Goal: Information Seeking & Learning: Learn about a topic

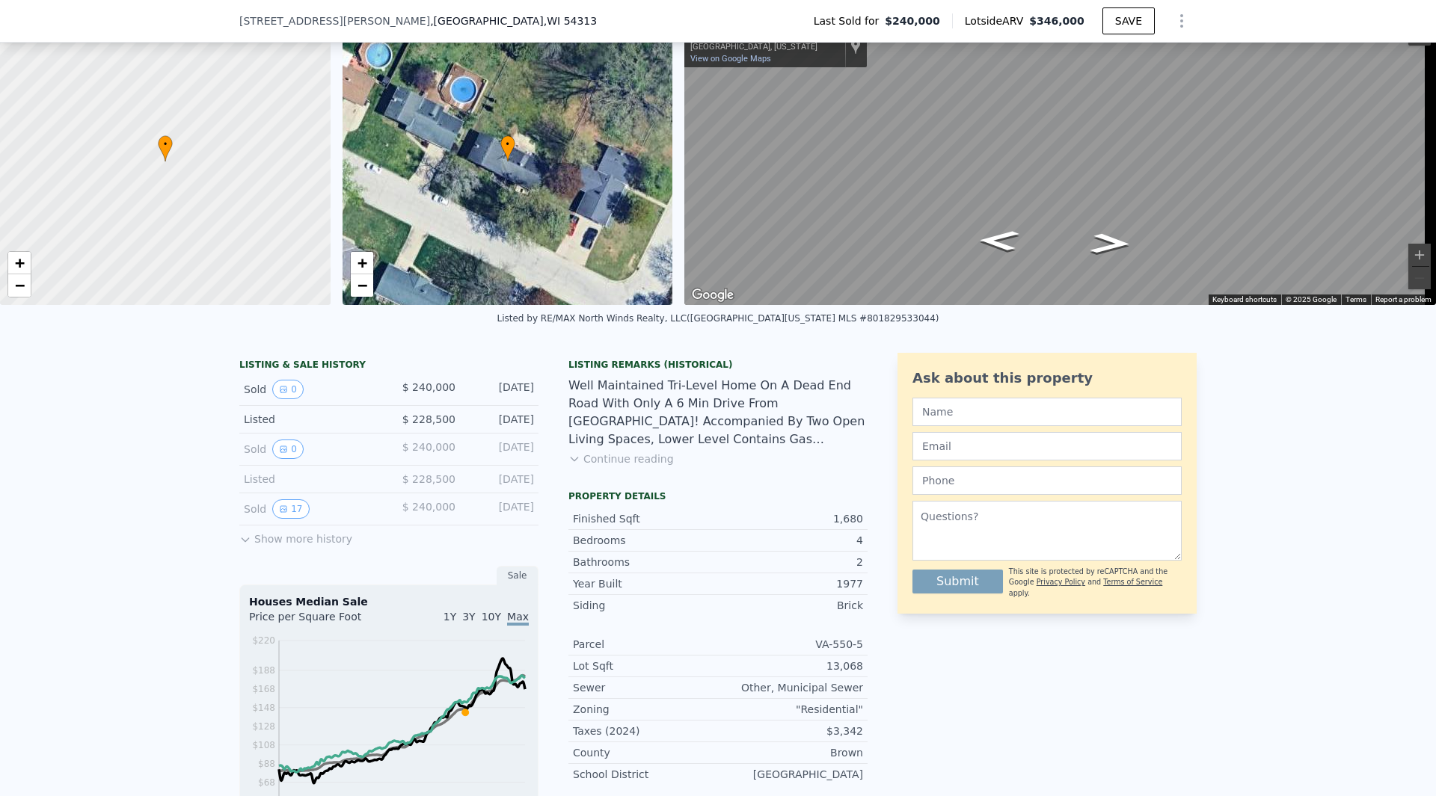
scroll to position [90, 0]
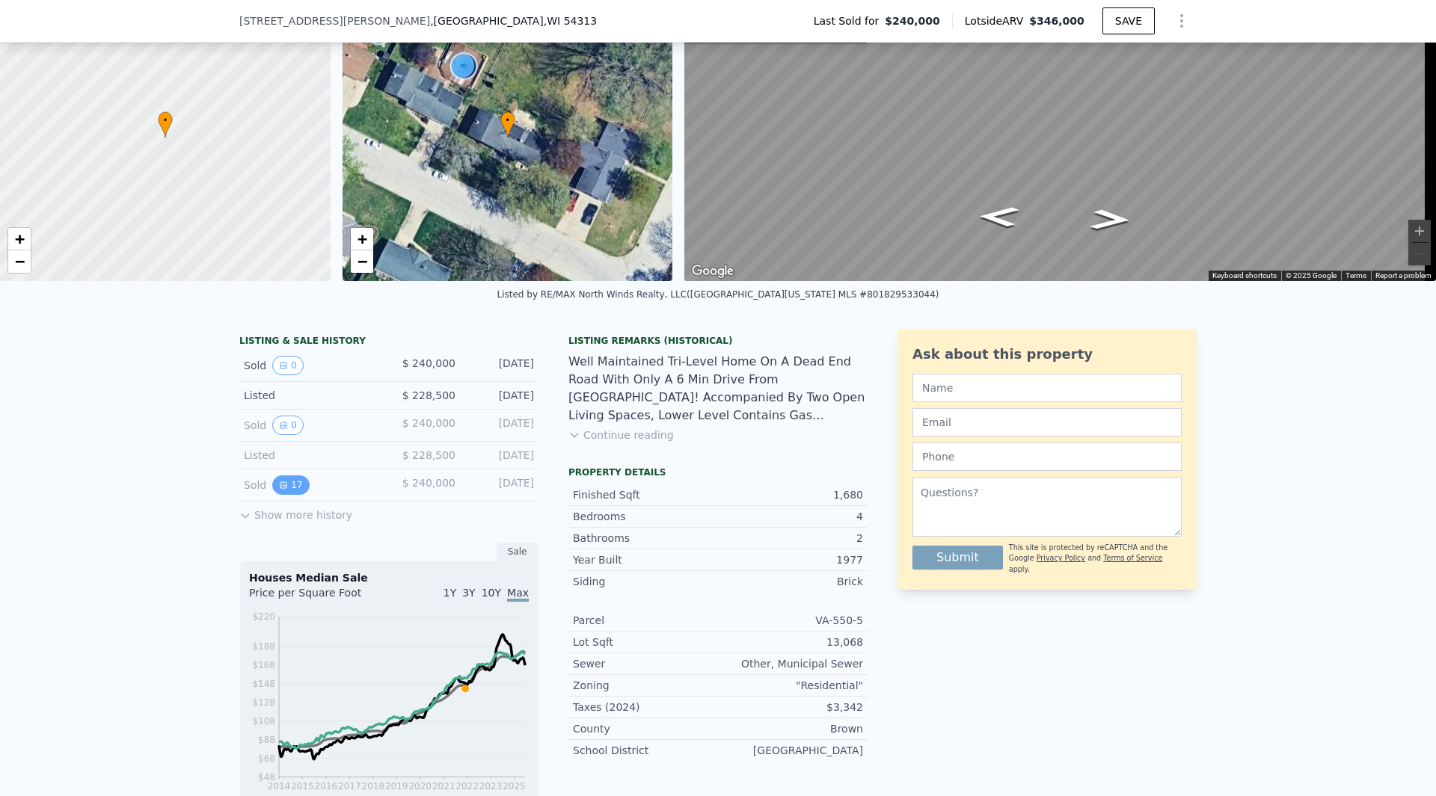
click at [278, 490] on button "17" at bounding box center [290, 485] width 37 height 19
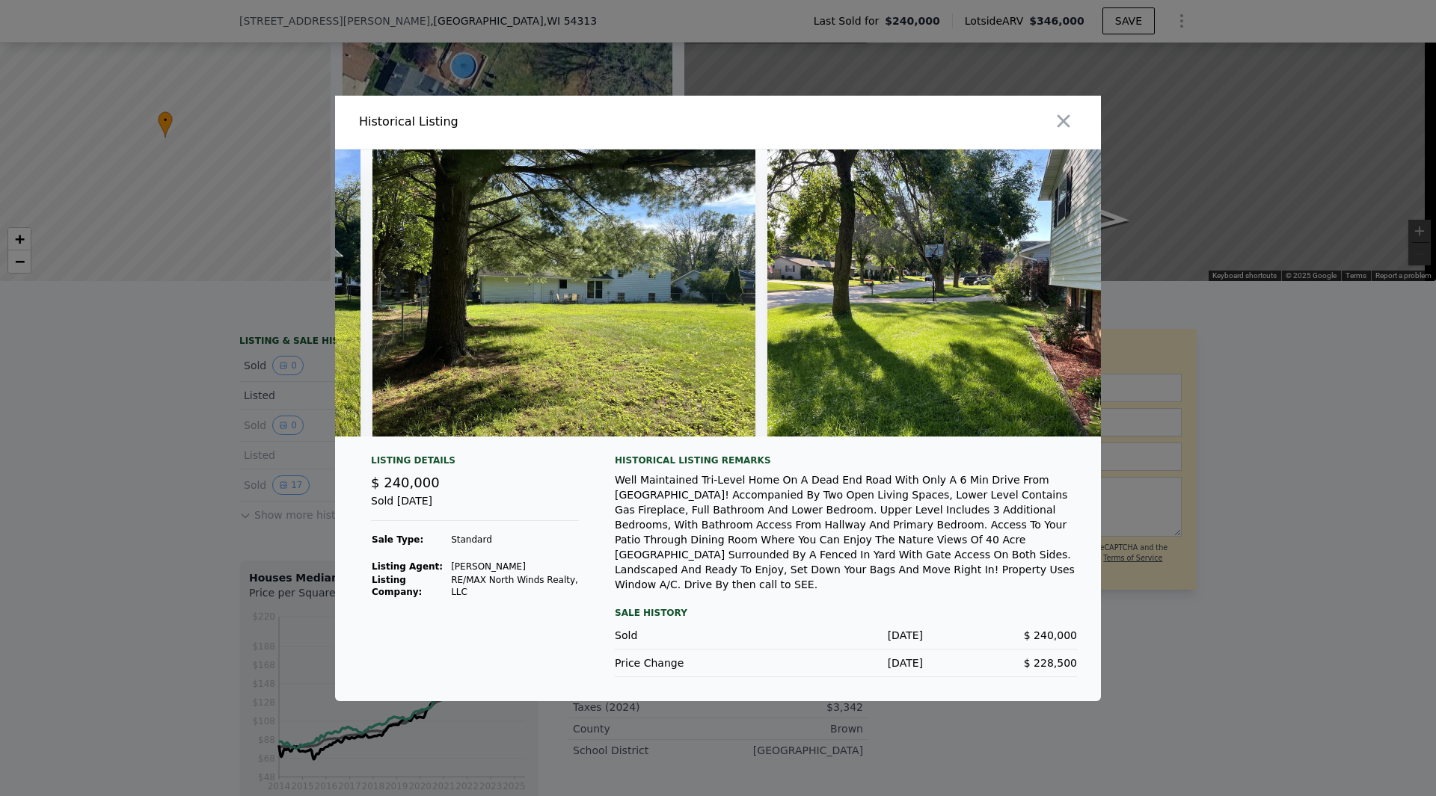
scroll to position [0, 5970]
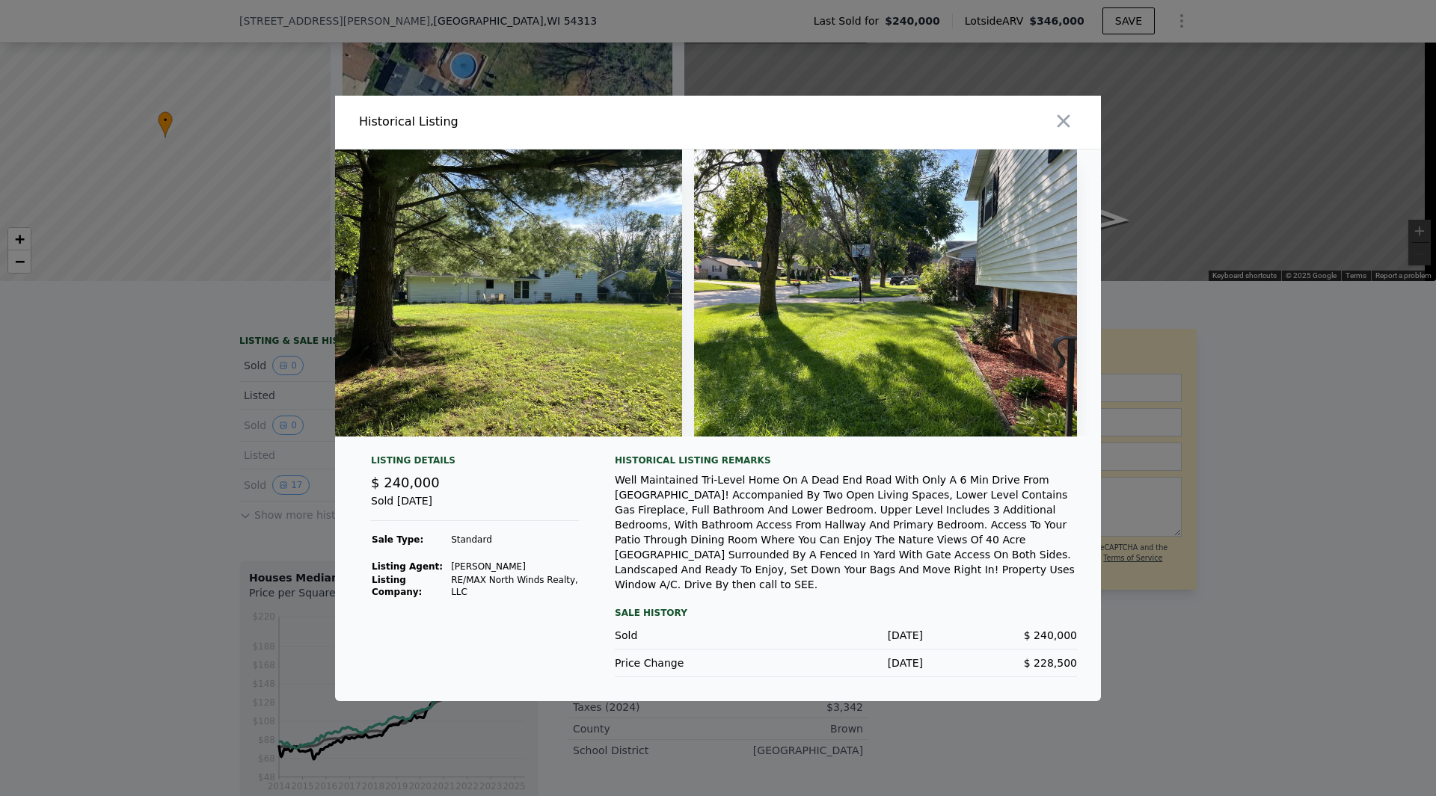
click at [23, 536] on div at bounding box center [718, 398] width 1436 height 796
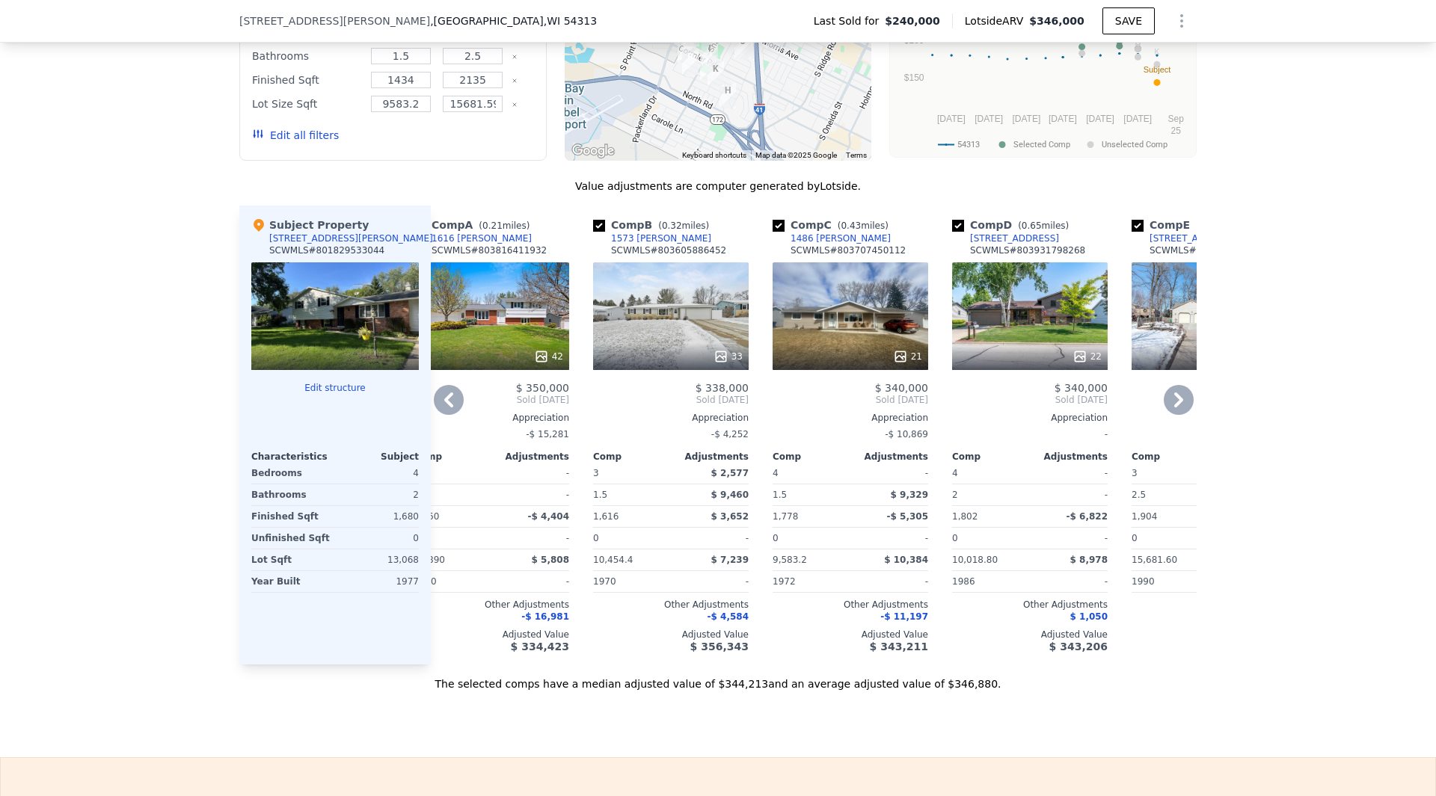
scroll to position [1453, 0]
click at [525, 362] on div "42" at bounding box center [491, 355] width 143 height 15
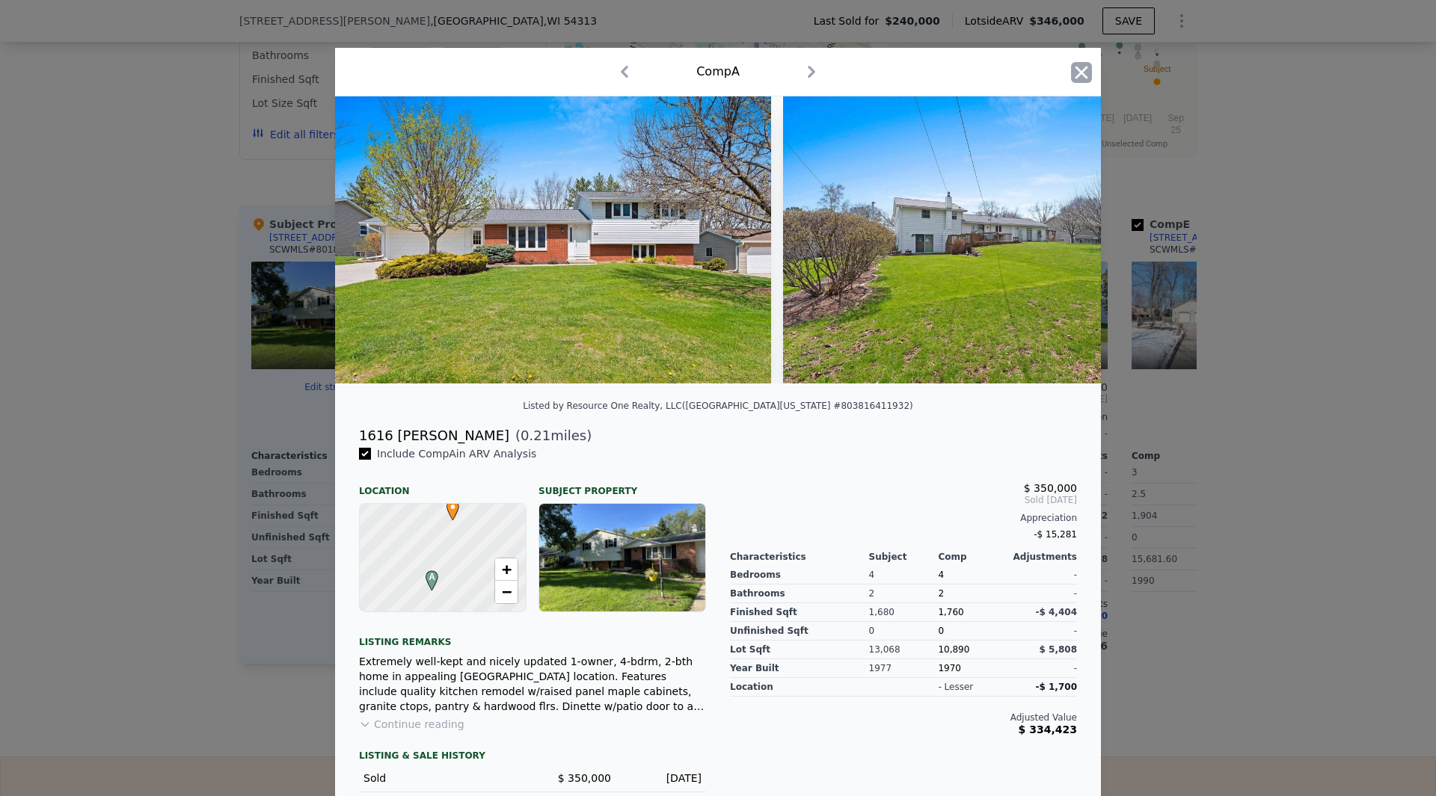
click at [1078, 74] on icon "button" at bounding box center [1081, 72] width 13 height 13
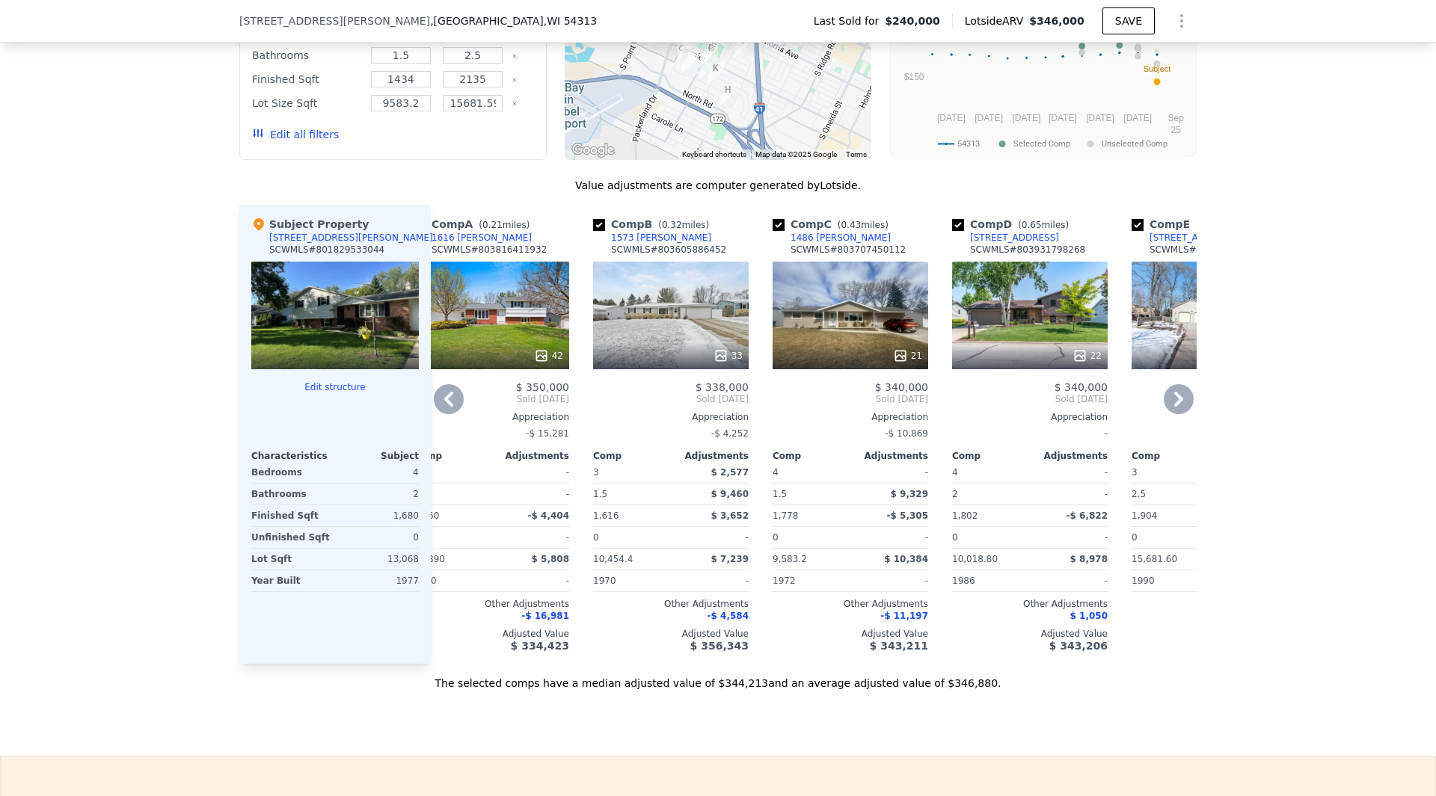
click at [1188, 405] on span "Sold [DATE]" at bounding box center [1209, 399] width 156 height 12
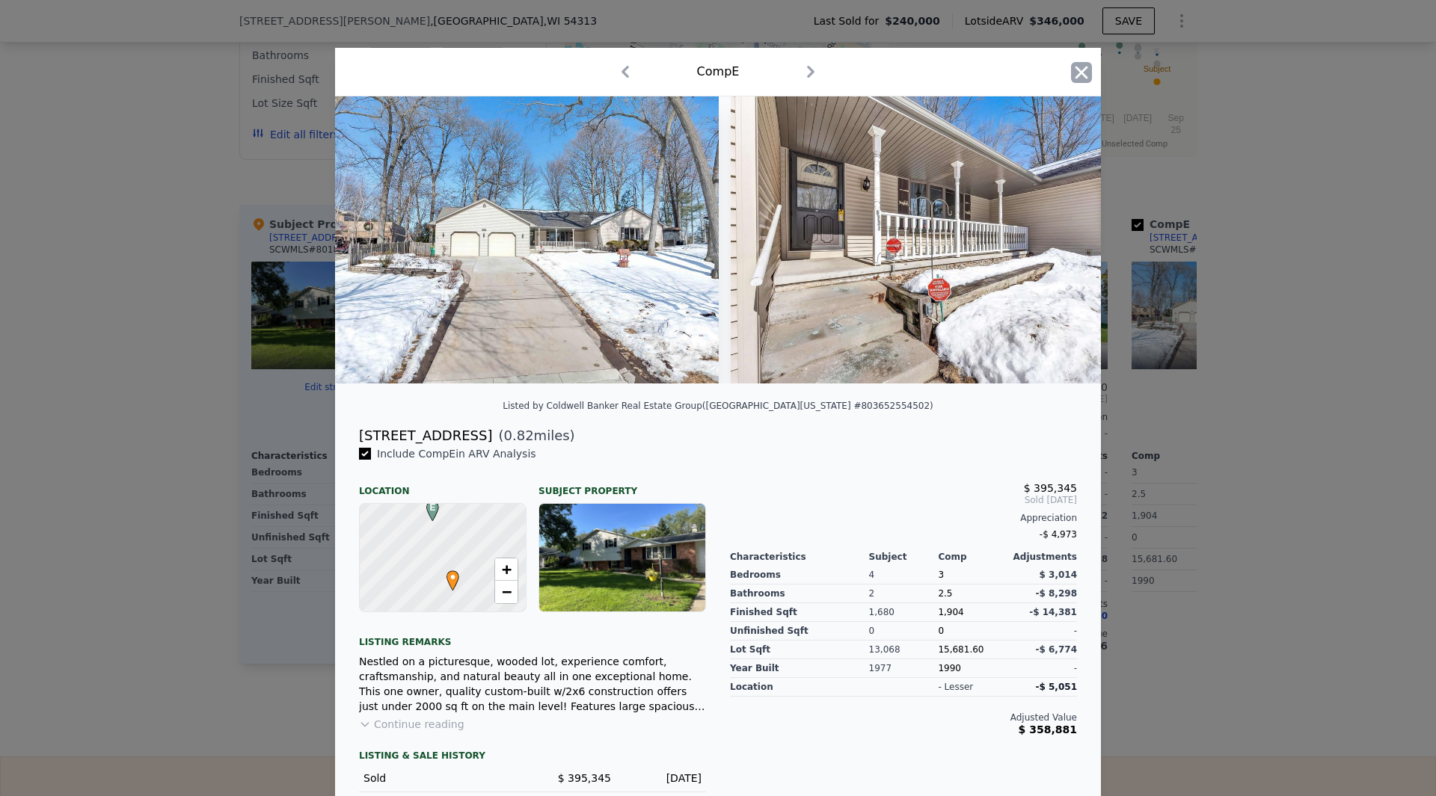
click at [1078, 67] on icon "button" at bounding box center [1081, 72] width 21 height 21
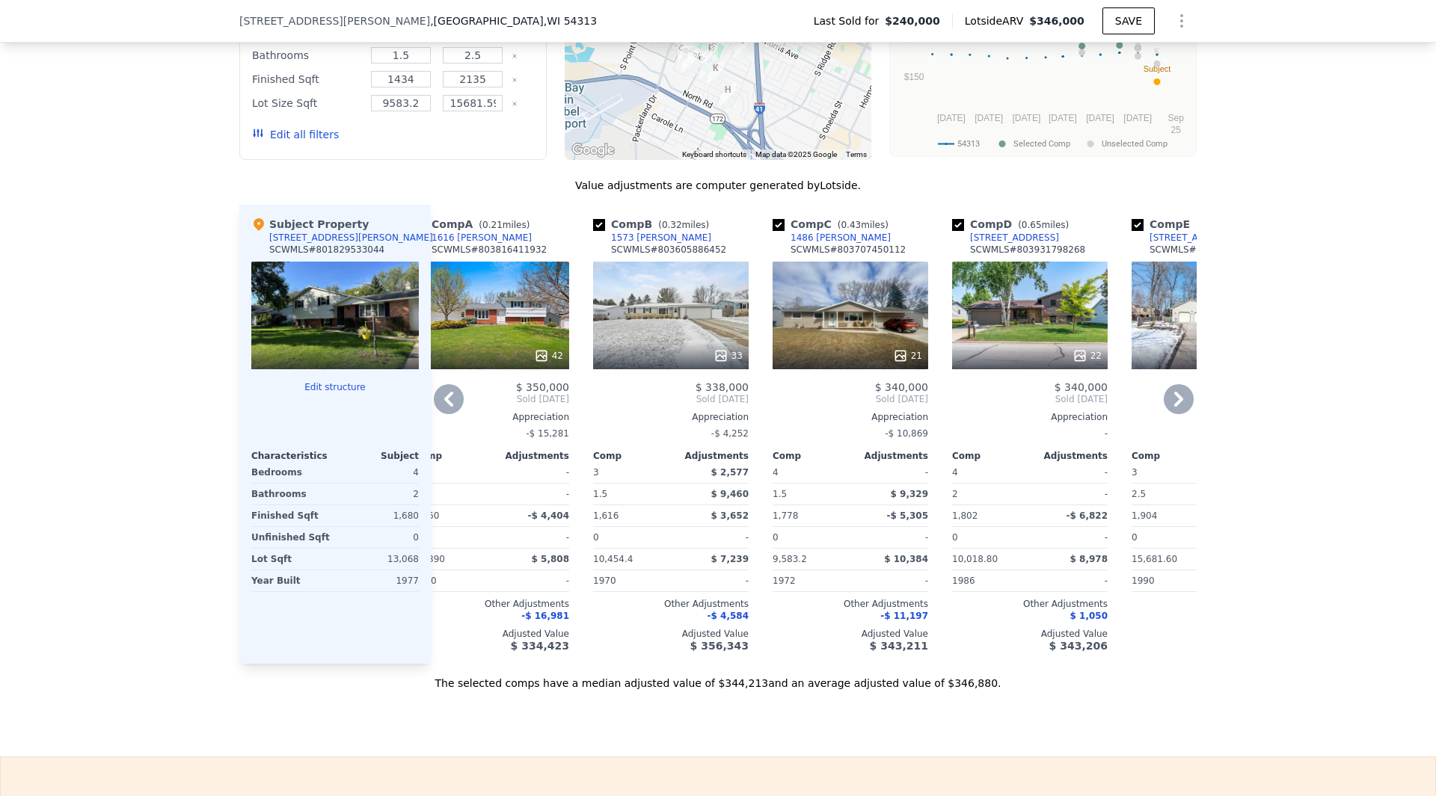
click at [1176, 407] on icon at bounding box center [1178, 399] width 9 height 15
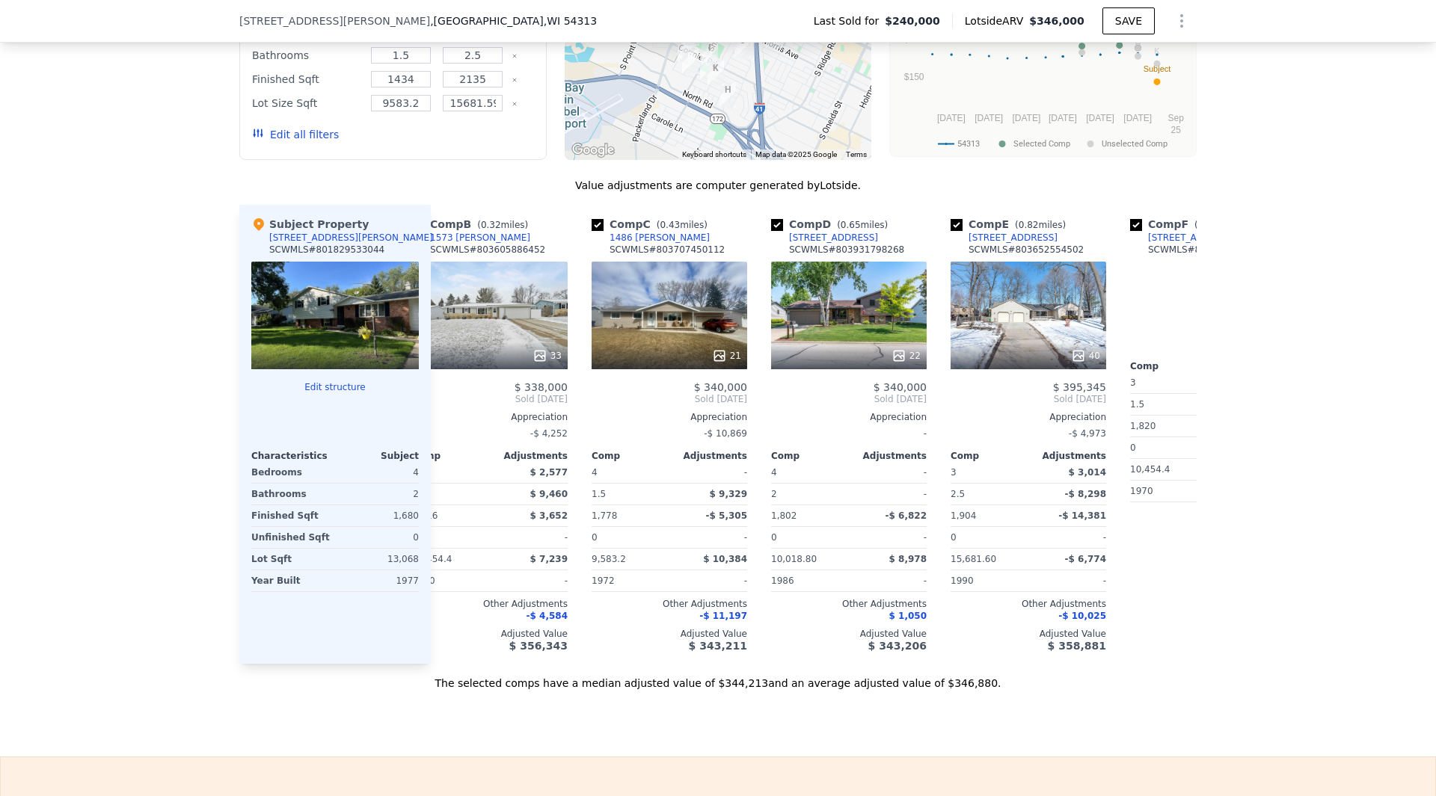
scroll to position [0, 394]
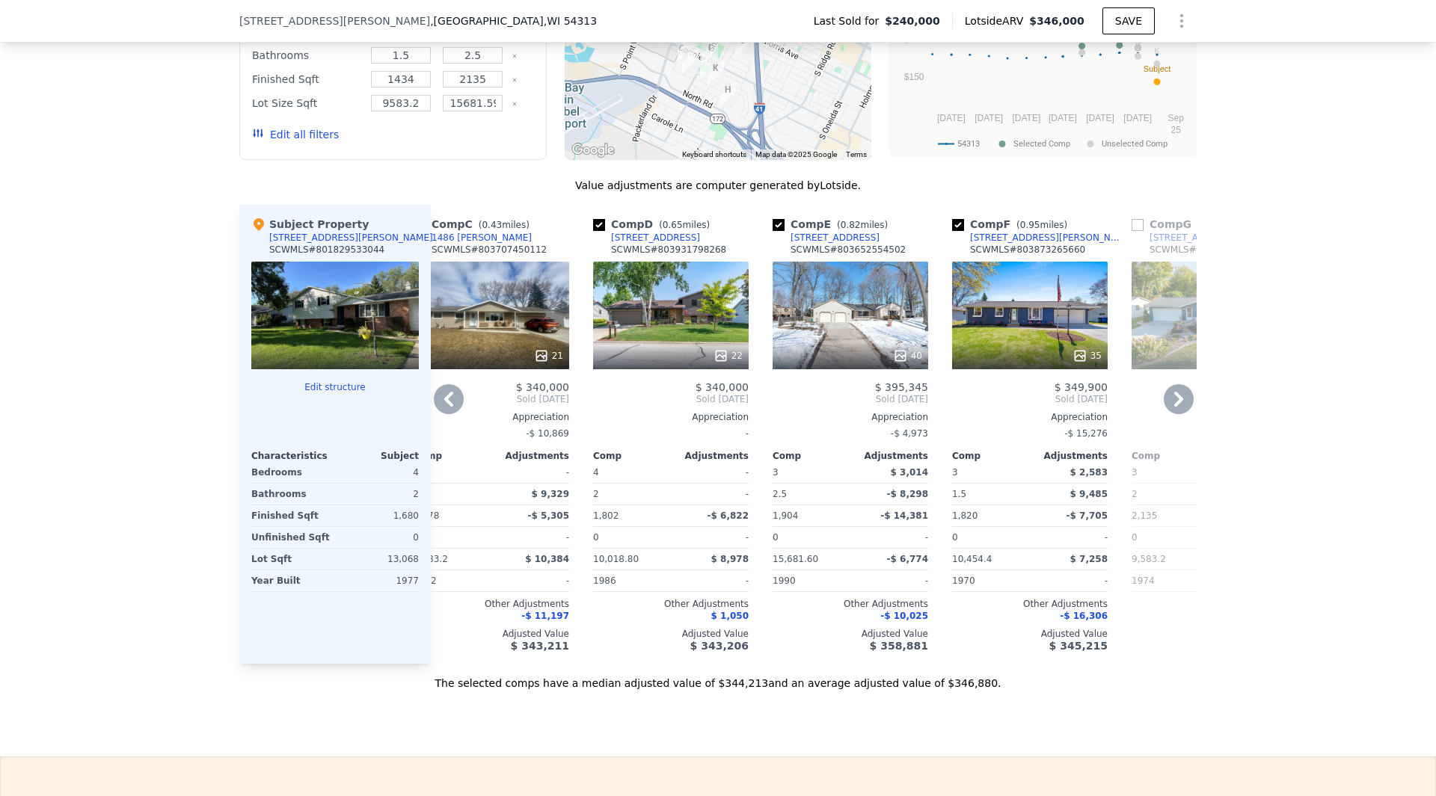
click at [1176, 407] on icon at bounding box center [1178, 399] width 9 height 15
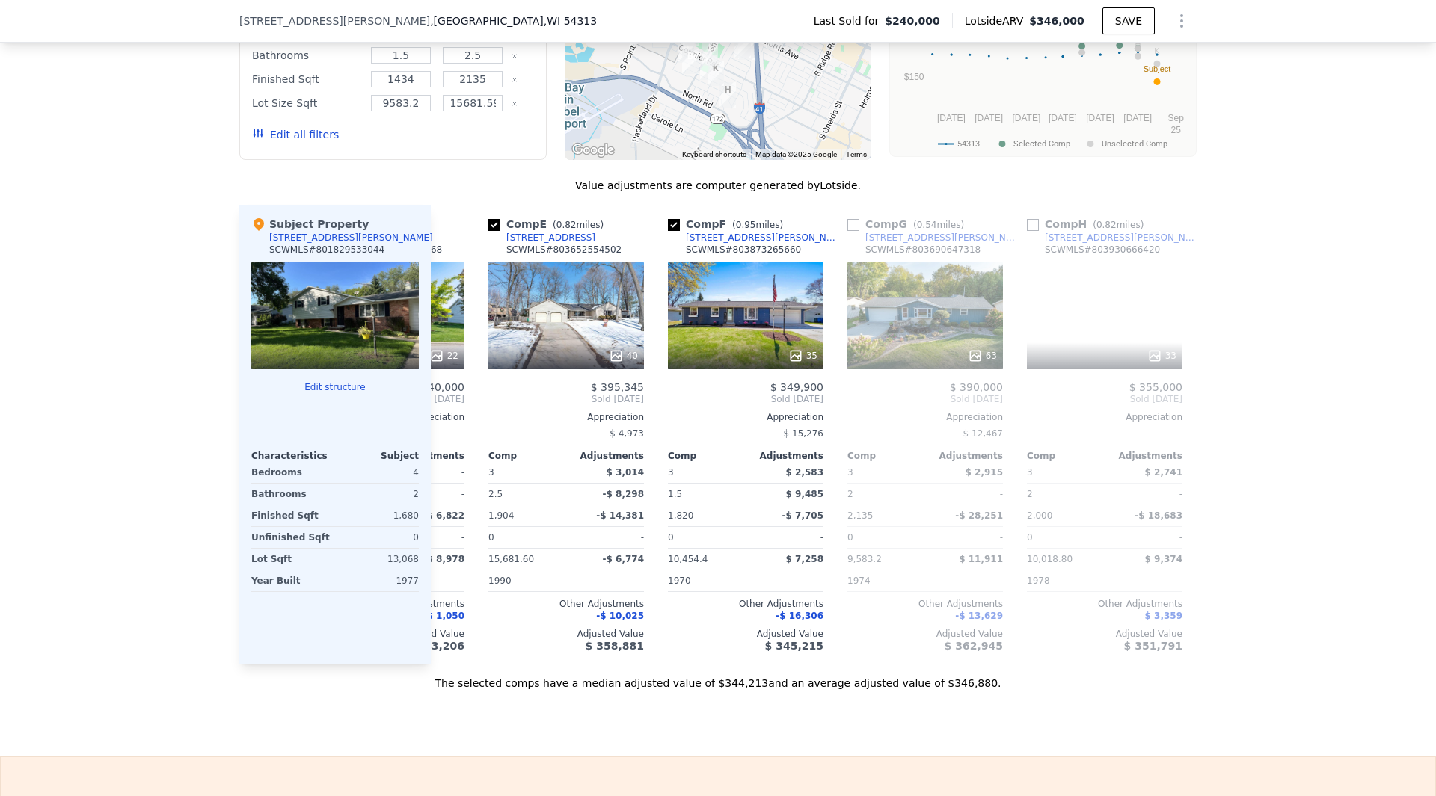
scroll to position [0, 753]
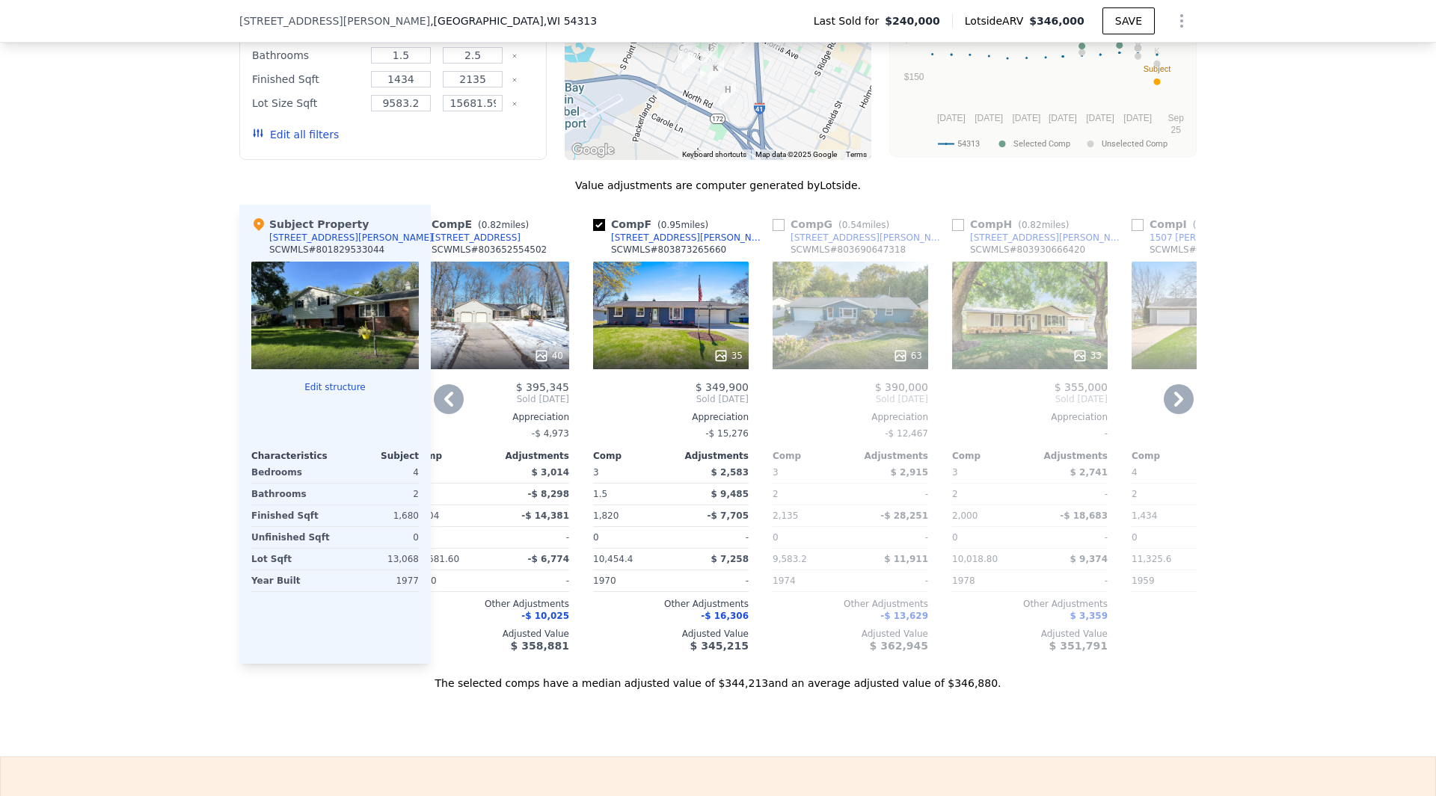
click at [1176, 407] on icon at bounding box center [1178, 399] width 9 height 15
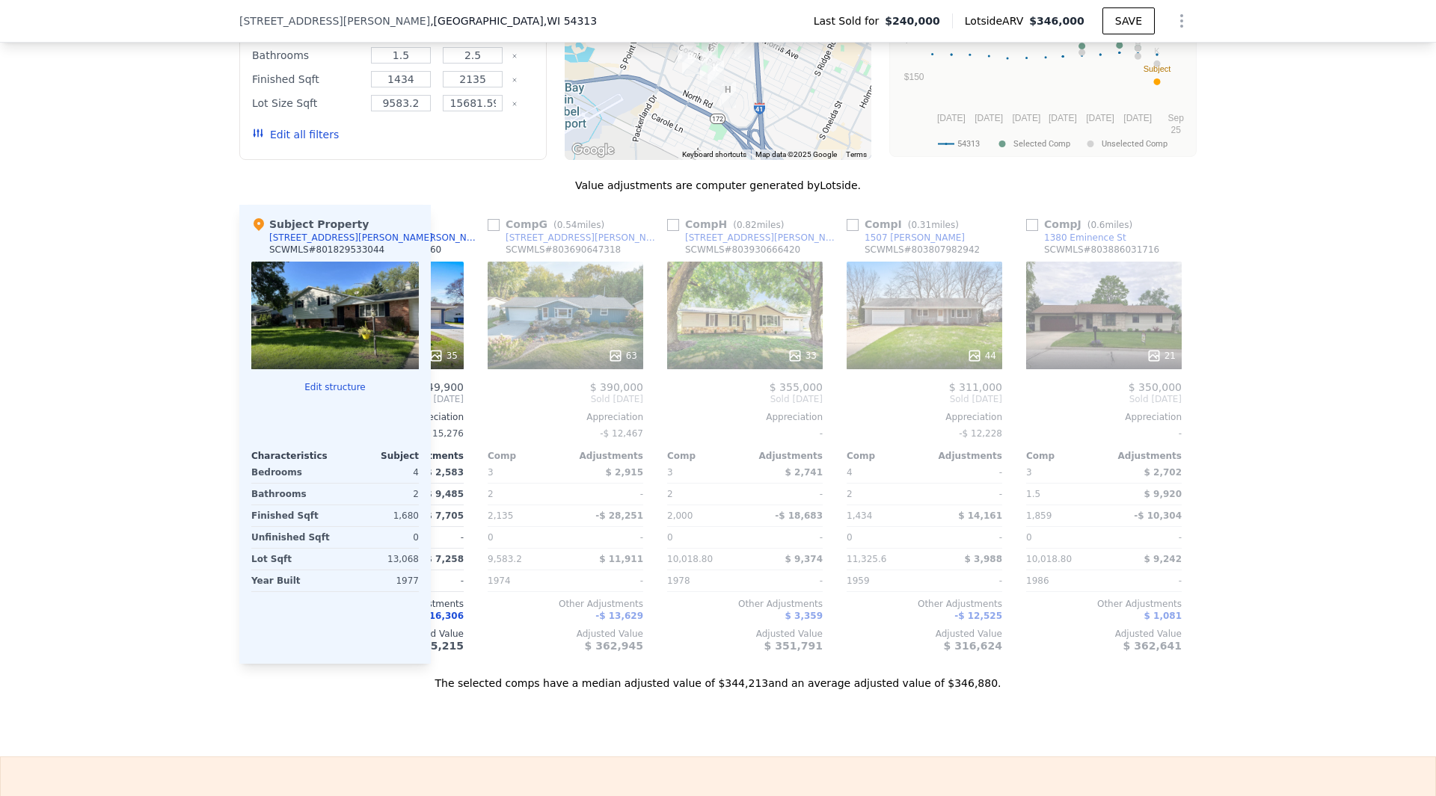
scroll to position [0, 1112]
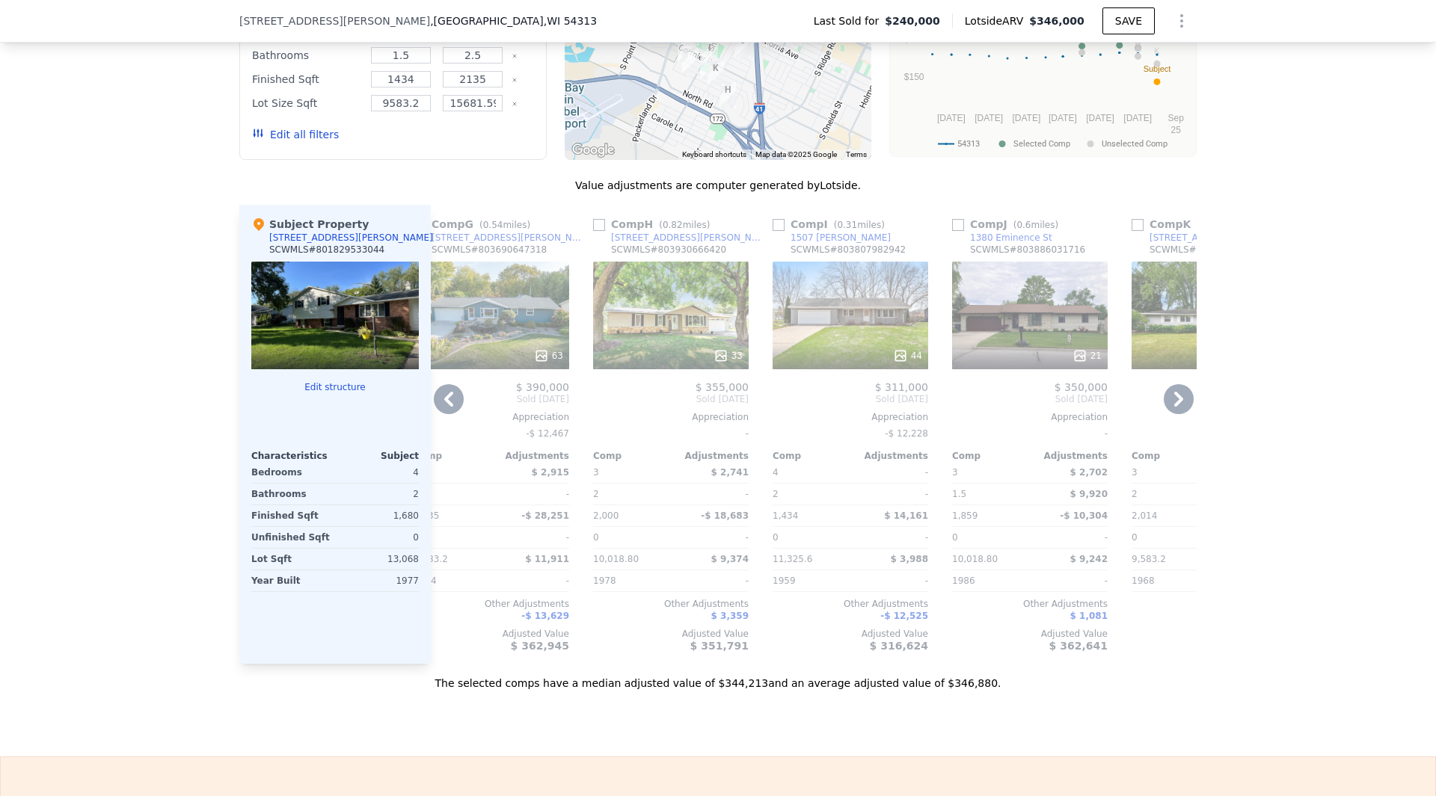
click at [1176, 407] on icon at bounding box center [1178, 399] width 9 height 15
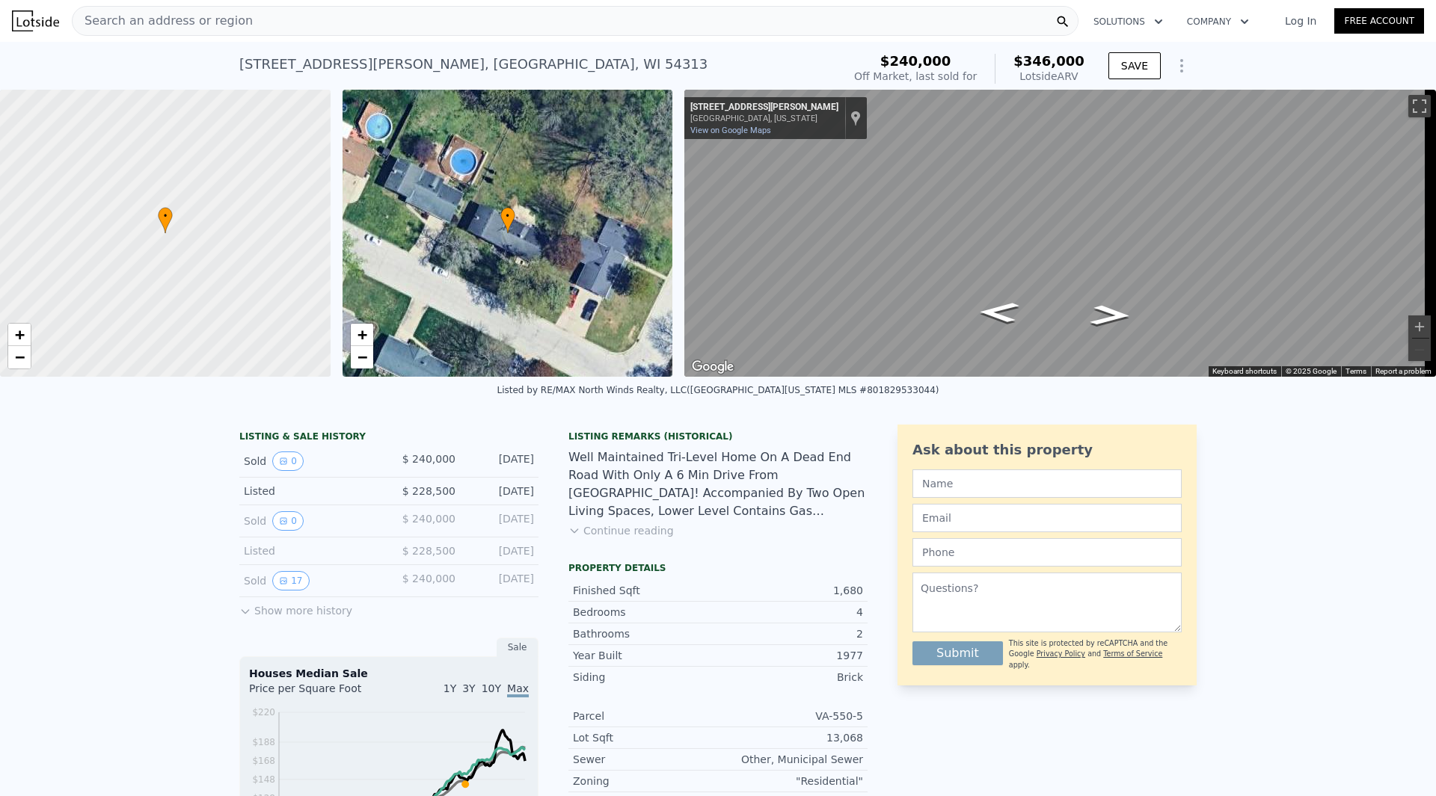
scroll to position [189, 0]
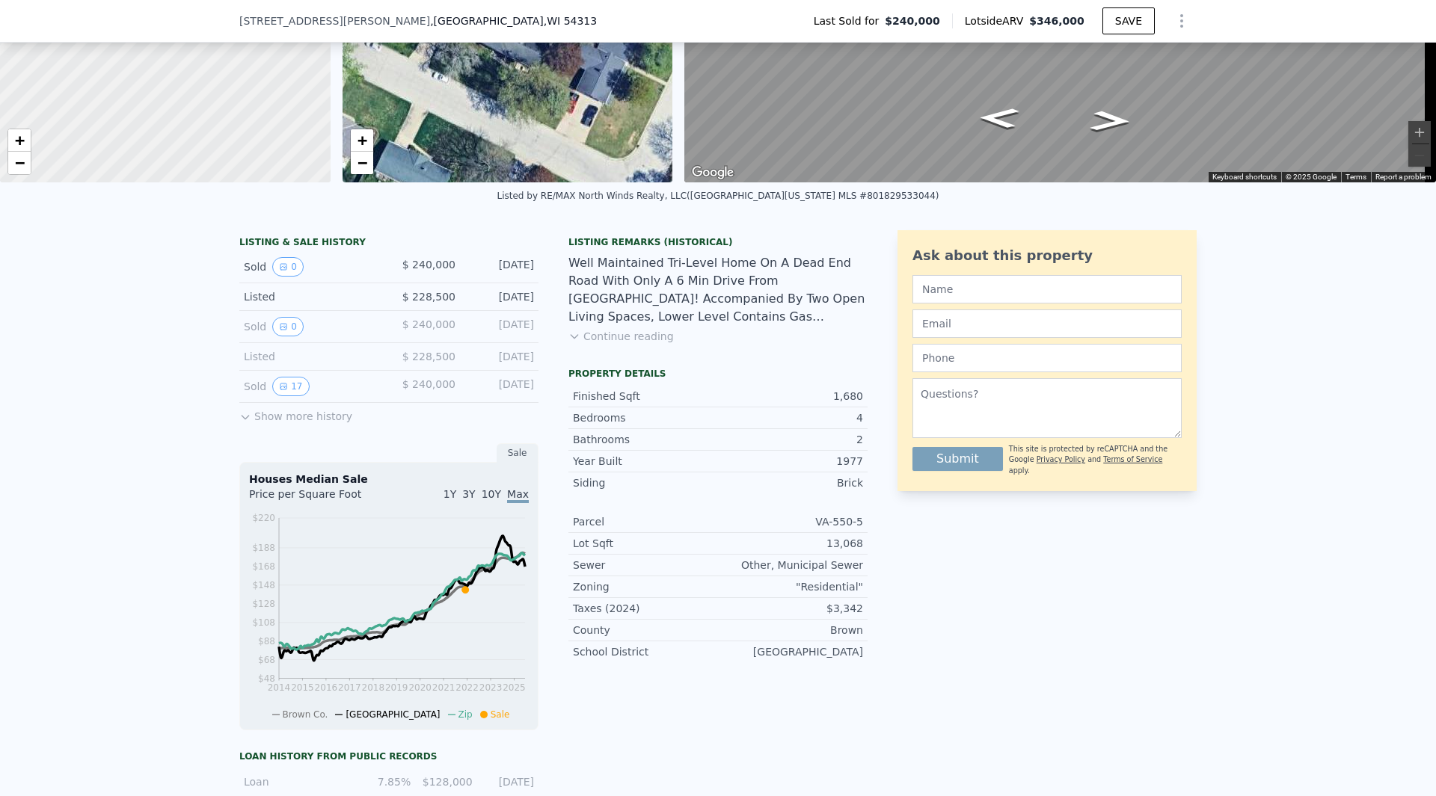
click at [583, 344] on button "Continue reading" at bounding box center [620, 336] width 105 height 15
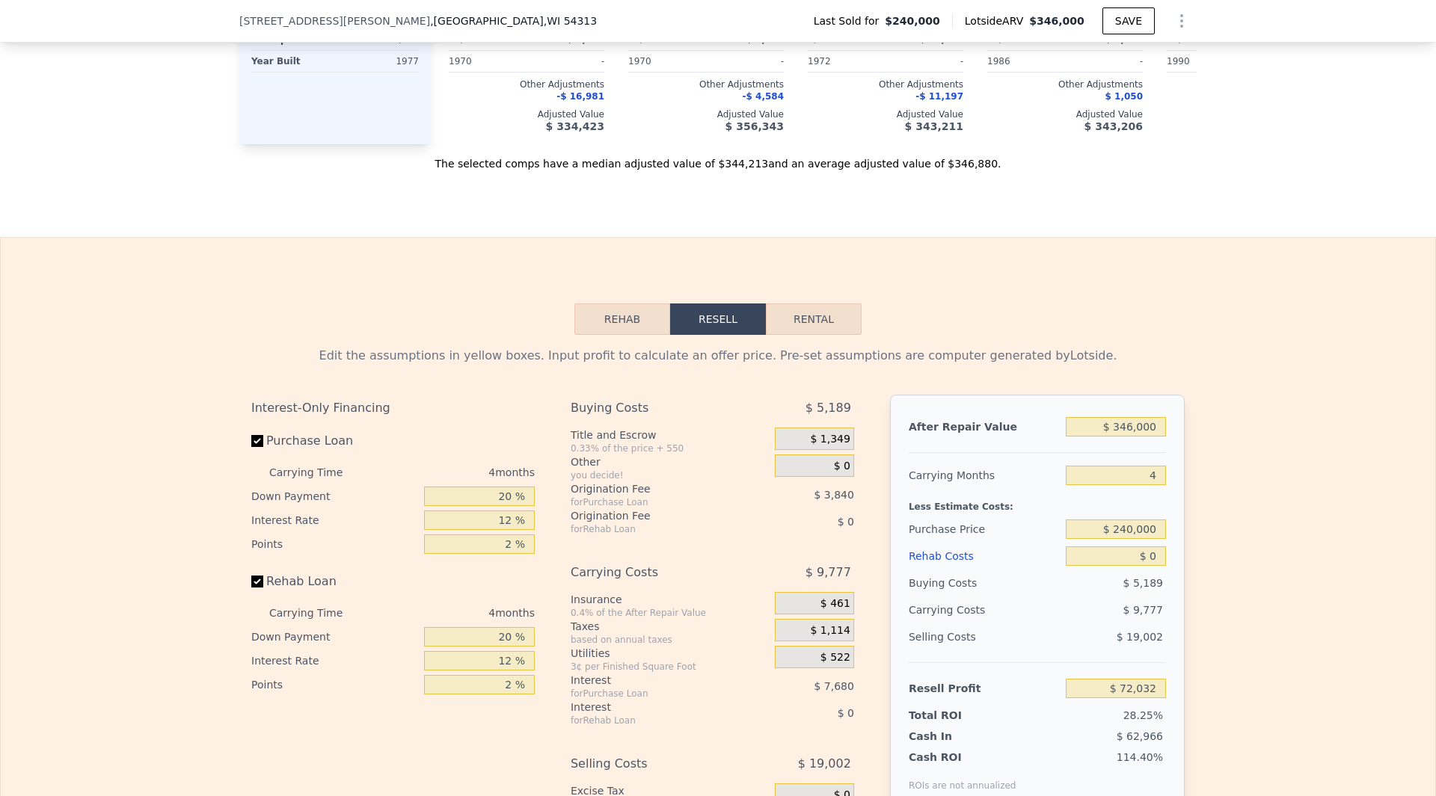
scroll to position [1974, 0]
click at [625, 333] on button "Rehab" at bounding box center [622, 317] width 96 height 31
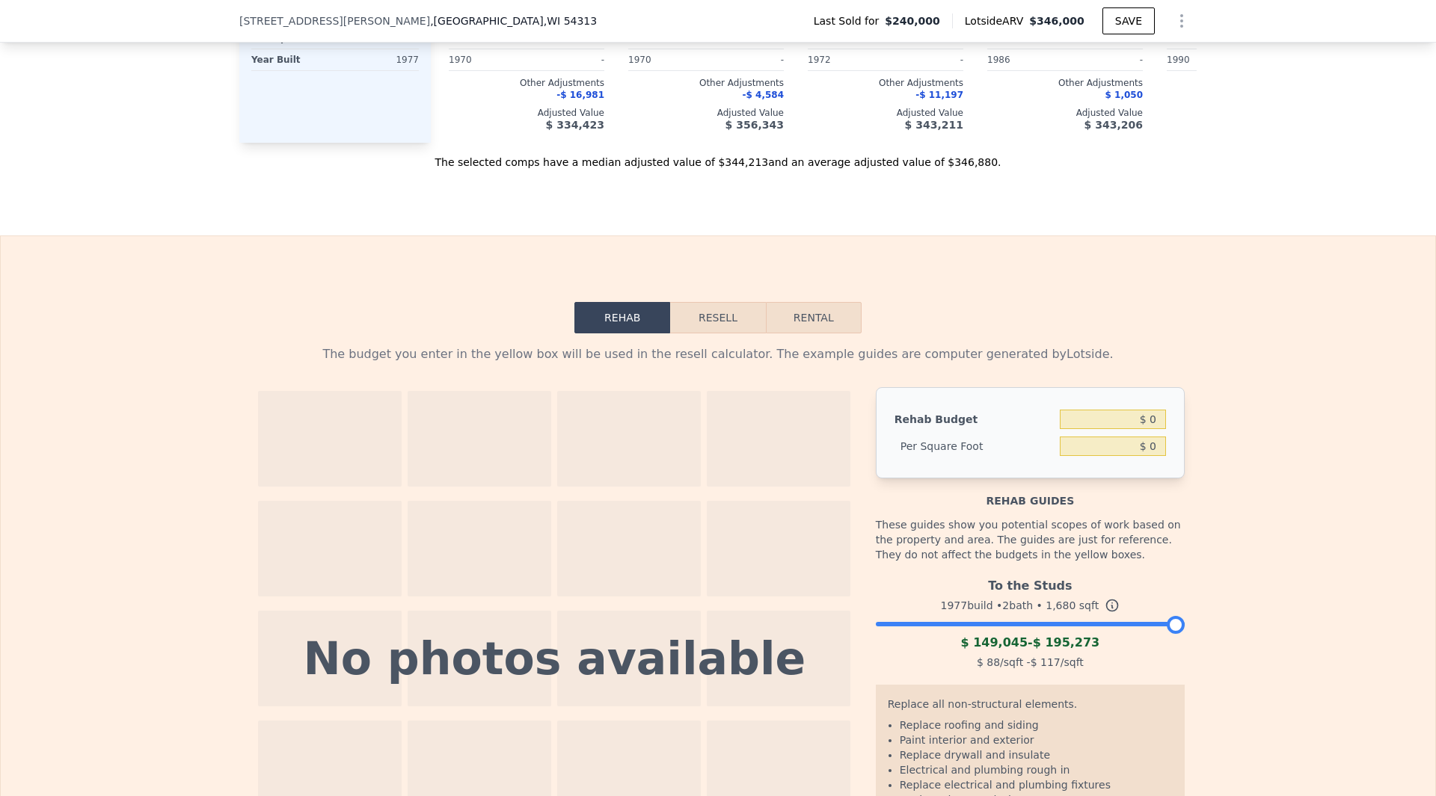
click at [697, 333] on button "Resell" at bounding box center [717, 317] width 95 height 31
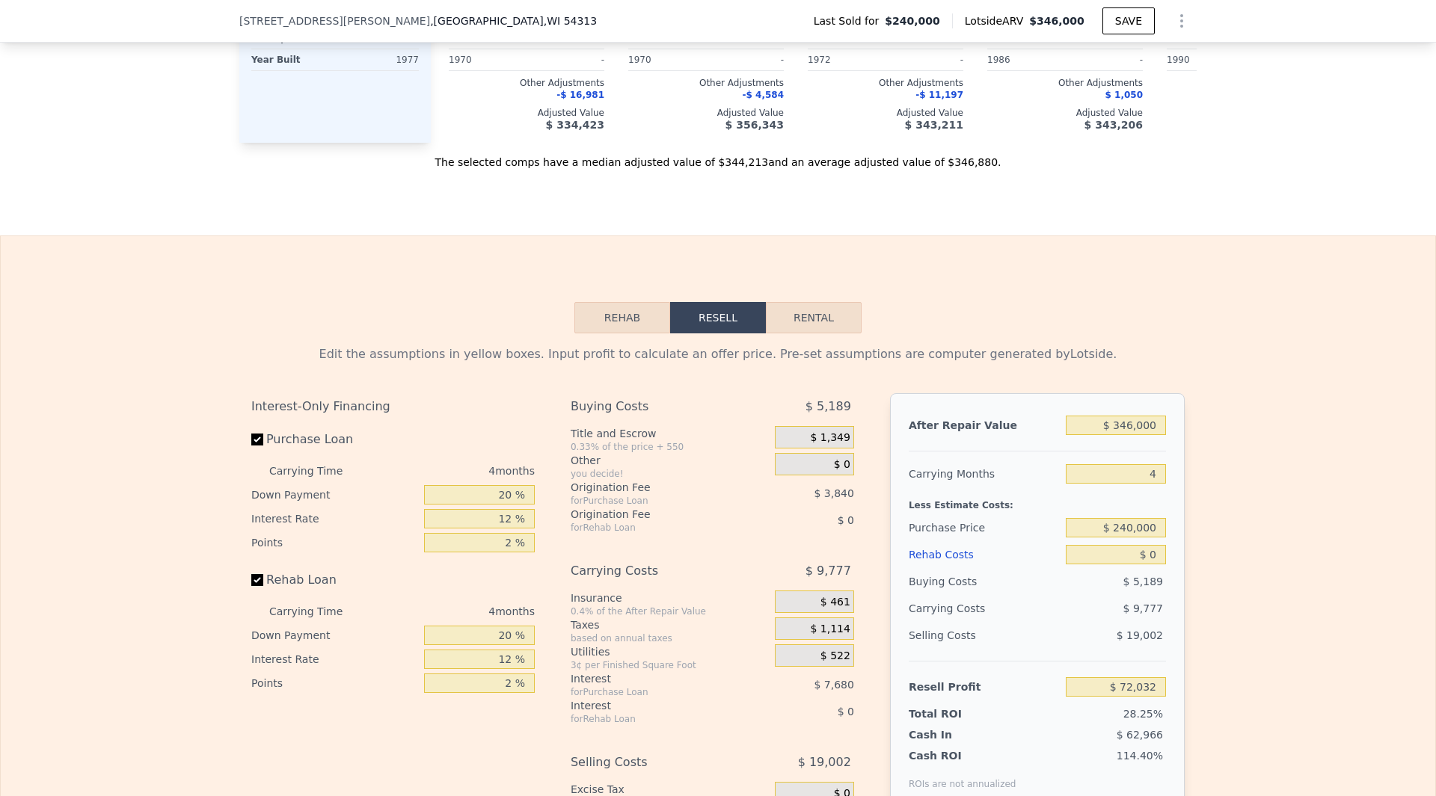
click at [805, 358] on div "Edit the assumptions in yellow boxes. Input profit to calculate an offer price.…" at bounding box center [717, 611] width 957 height 556
click at [817, 333] on button "Rental" at bounding box center [814, 317] width 96 height 31
select select "30"
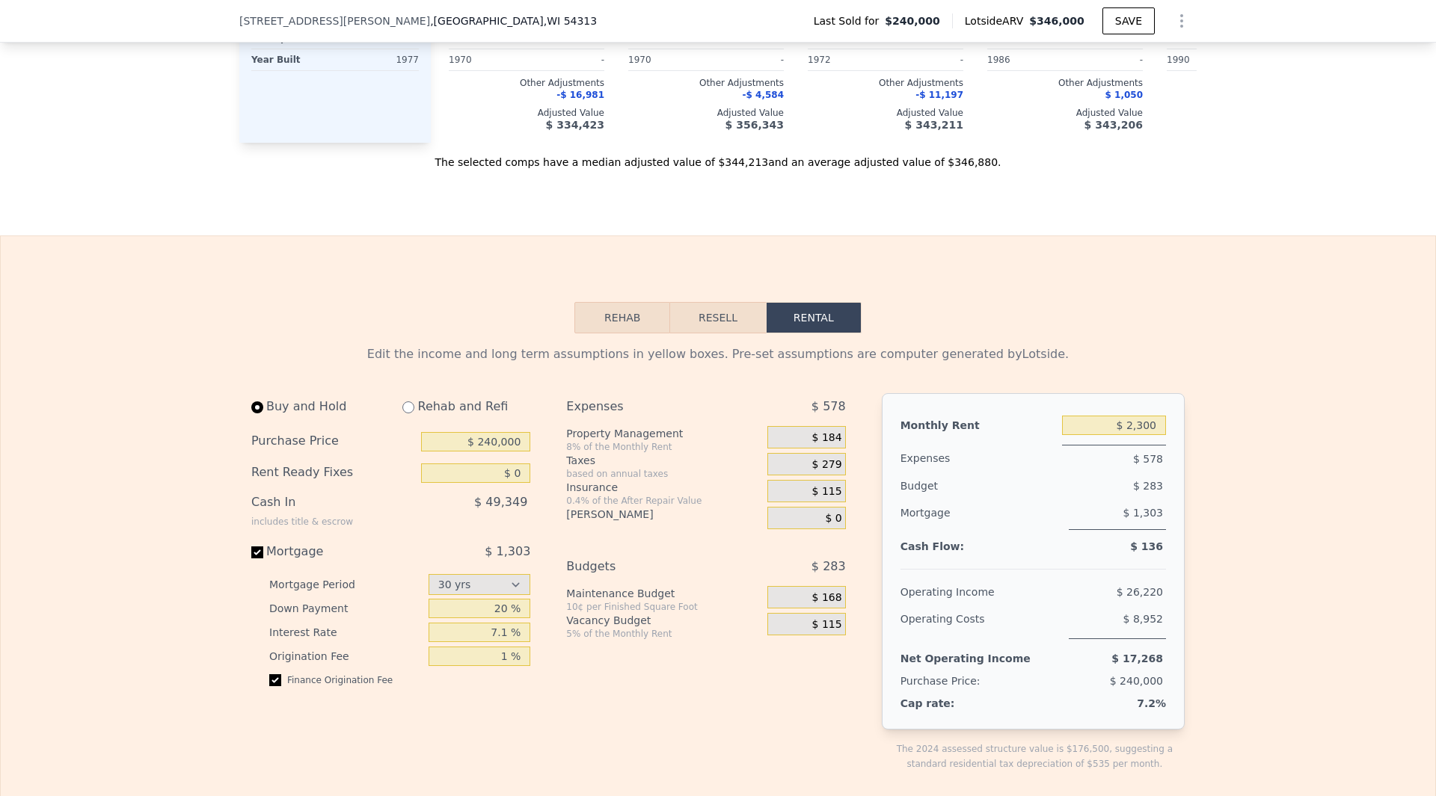
click at [620, 333] on button "Rehab" at bounding box center [622, 317] width 96 height 31
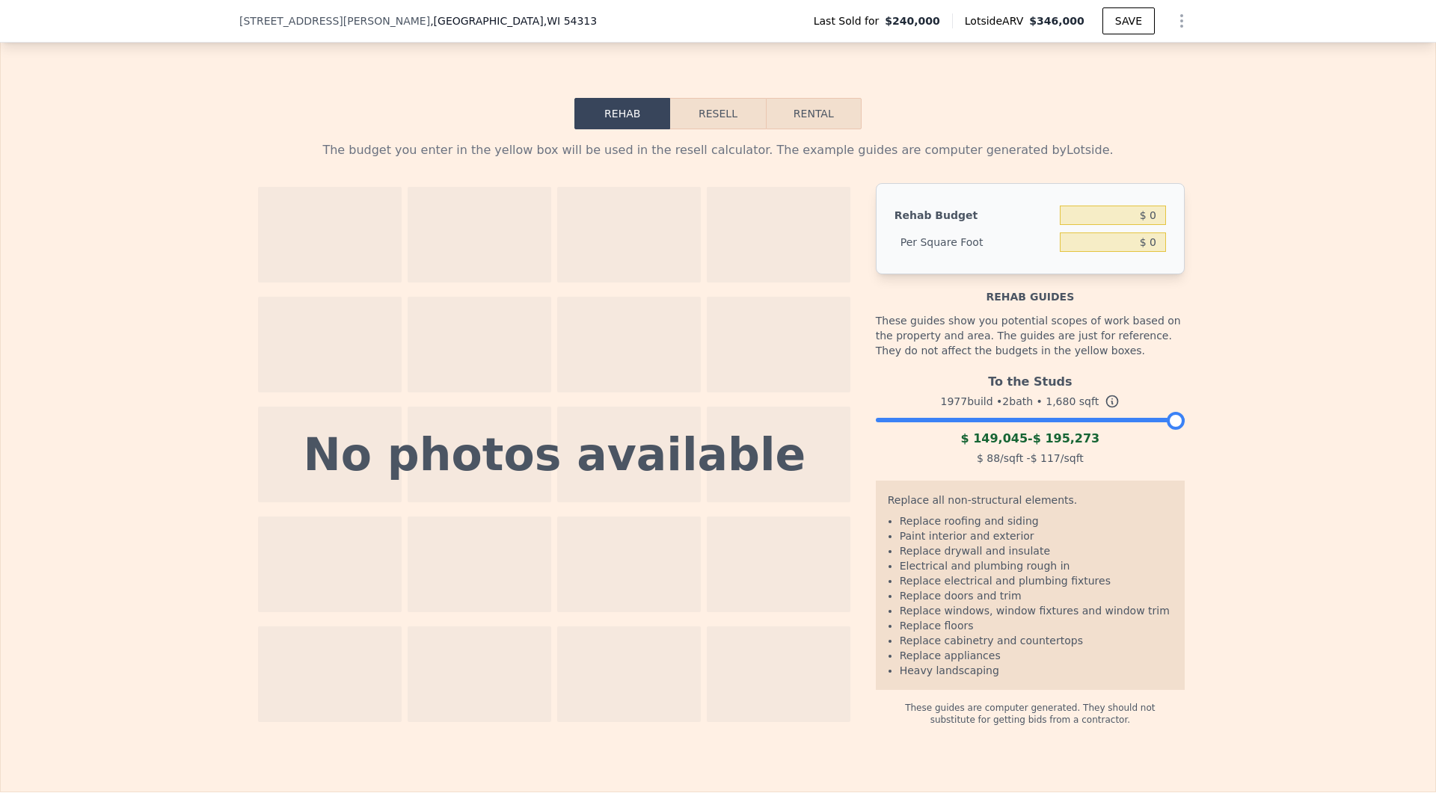
scroll to position [2177, 0]
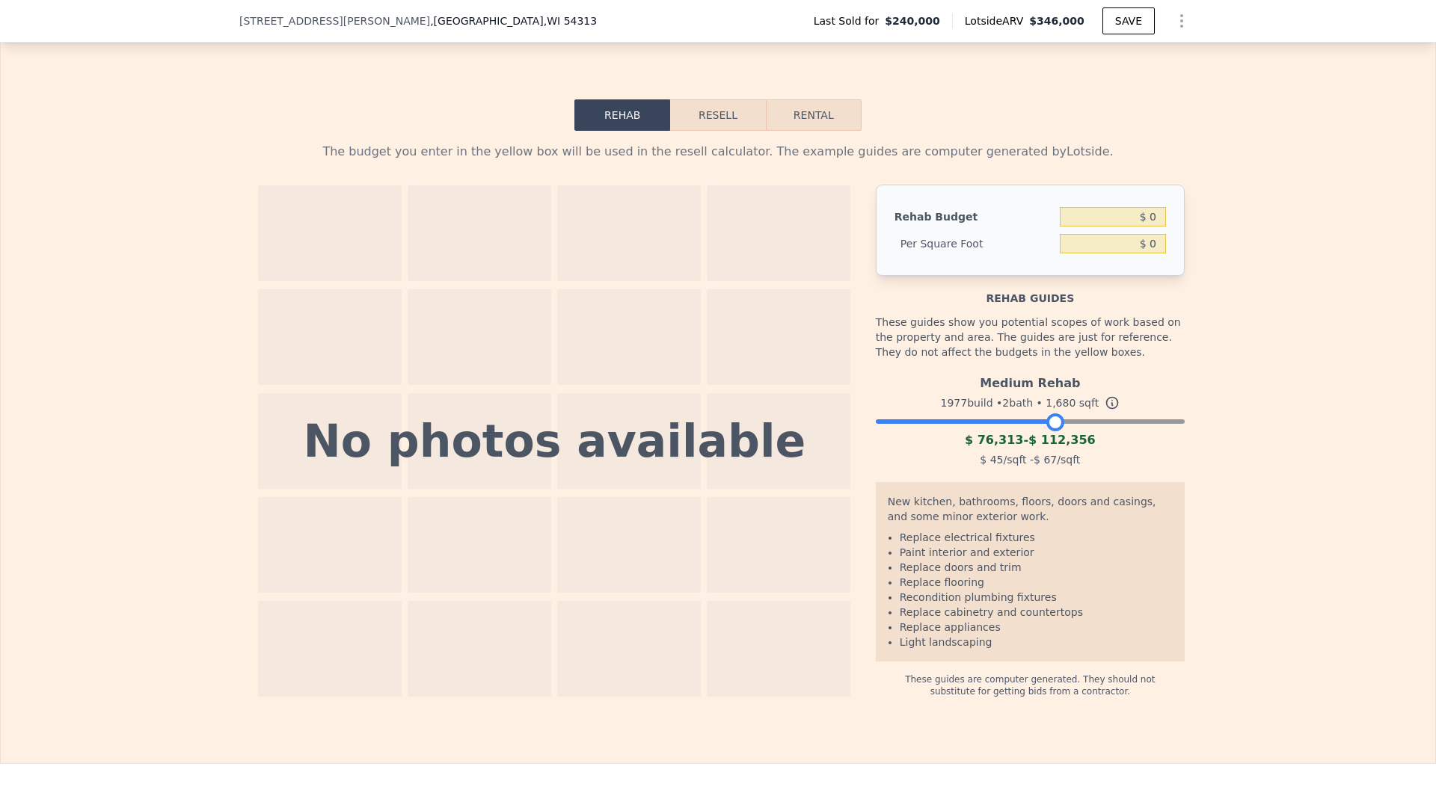
drag, startPoint x: 1170, startPoint y: 451, endPoint x: 1051, endPoint y: 425, distance: 121.6
click at [1051, 425] on div "Medium Rehab 1977 build • 2 bath • 1,680 sqft $ 76,313 - $ 112,356 $ 45 /sqft -…" at bounding box center [1030, 420] width 309 height 102
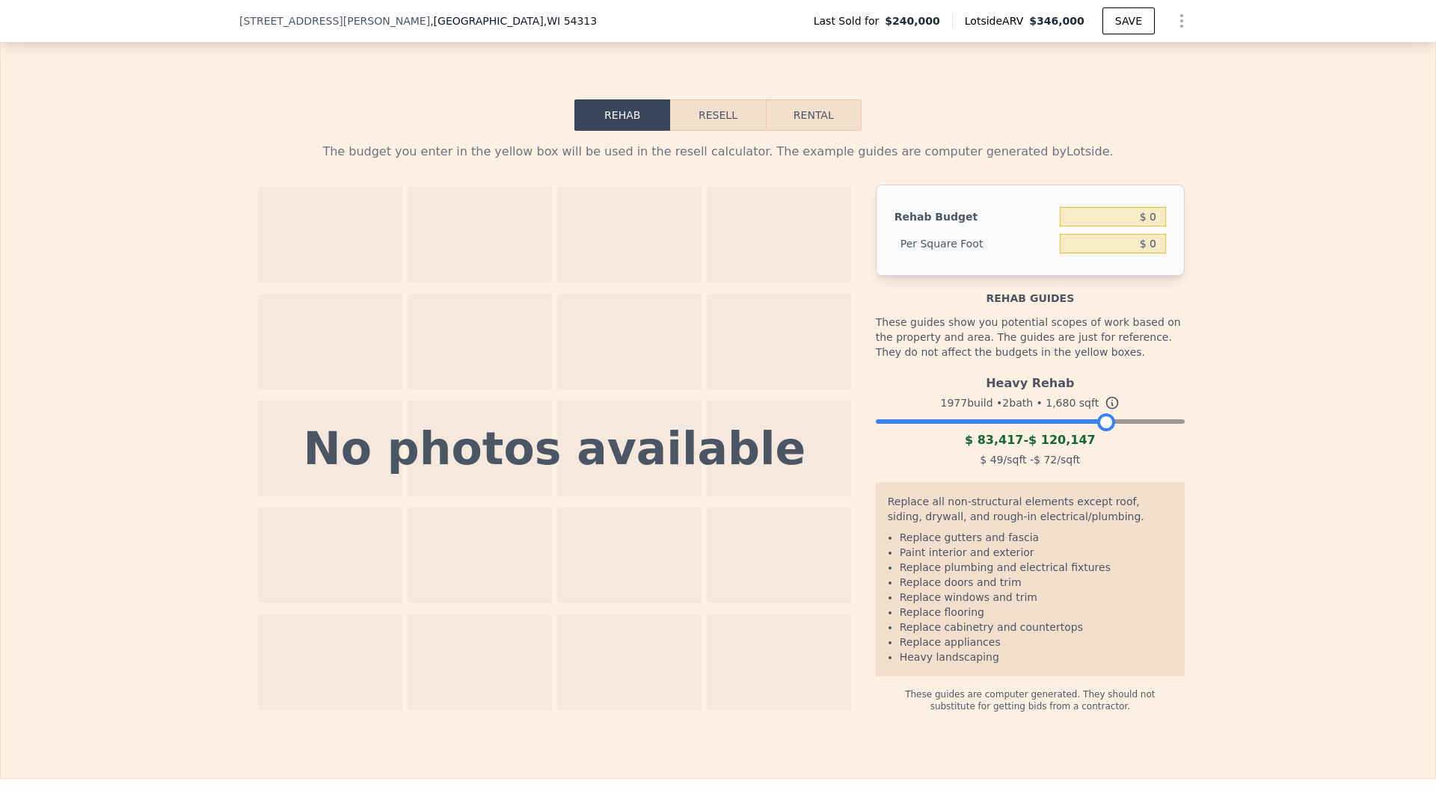
drag, startPoint x: 1052, startPoint y: 448, endPoint x: 1102, endPoint y: 440, distance: 50.8
click at [1102, 431] on div at bounding box center [1106, 422] width 18 height 18
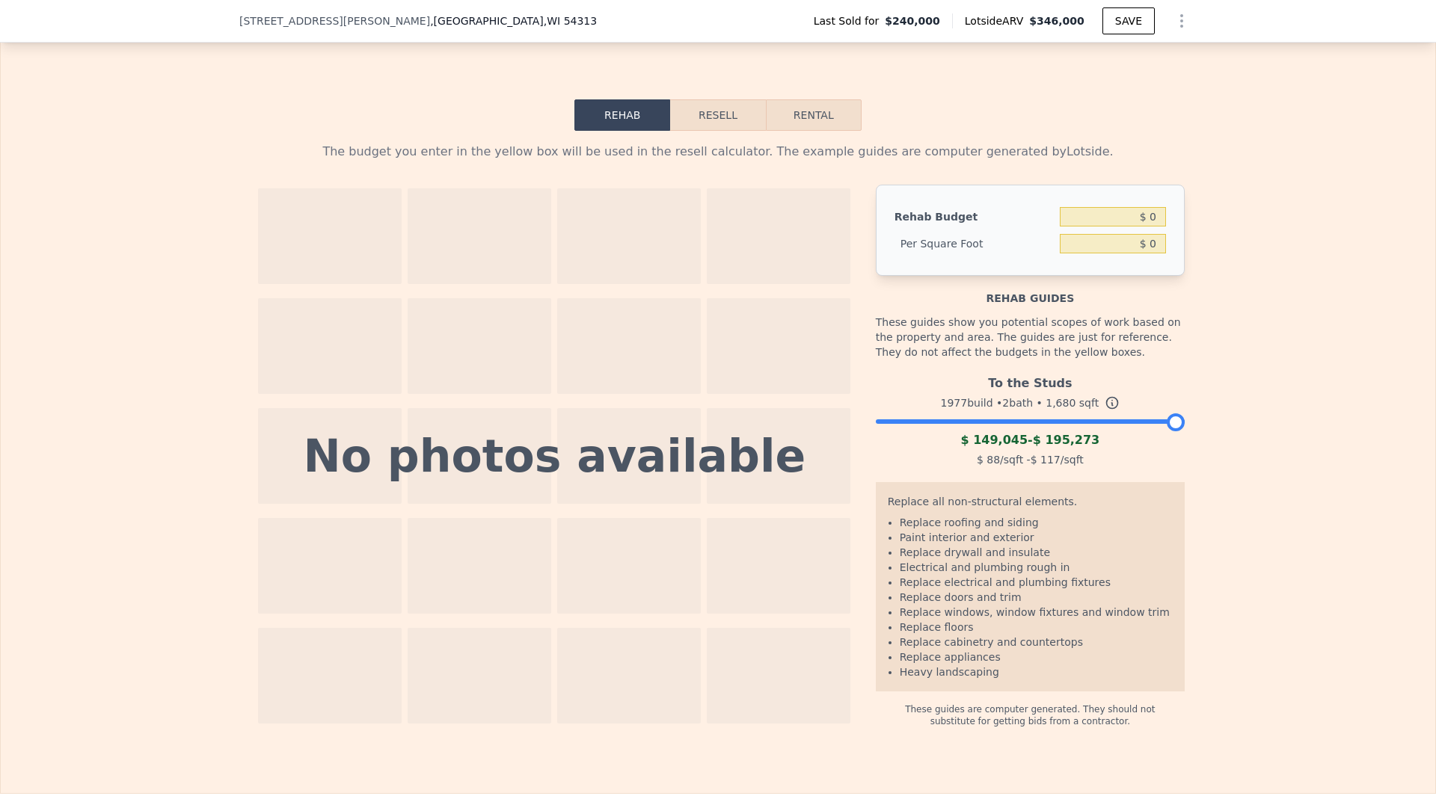
drag, startPoint x: 1097, startPoint y: 441, endPoint x: 1187, endPoint y: 455, distance: 91.5
click at [1187, 455] on div "The budget you enter in the yellow box will be used in the resell calculator. T…" at bounding box center [717, 429] width 957 height 597
click at [690, 131] on button "Resell" at bounding box center [717, 114] width 95 height 31
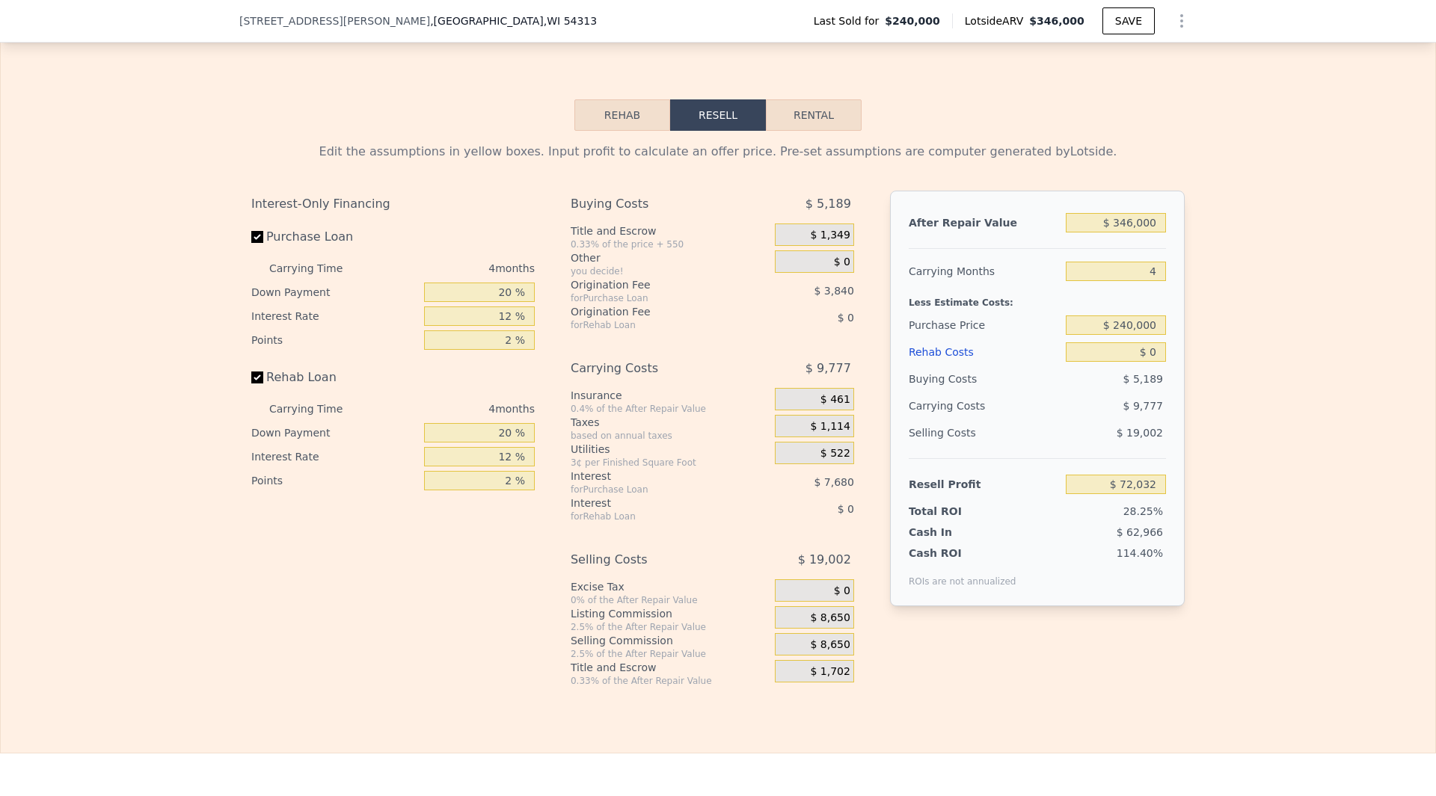
click at [789, 123] on button "Rental" at bounding box center [814, 114] width 96 height 31
select select "30"
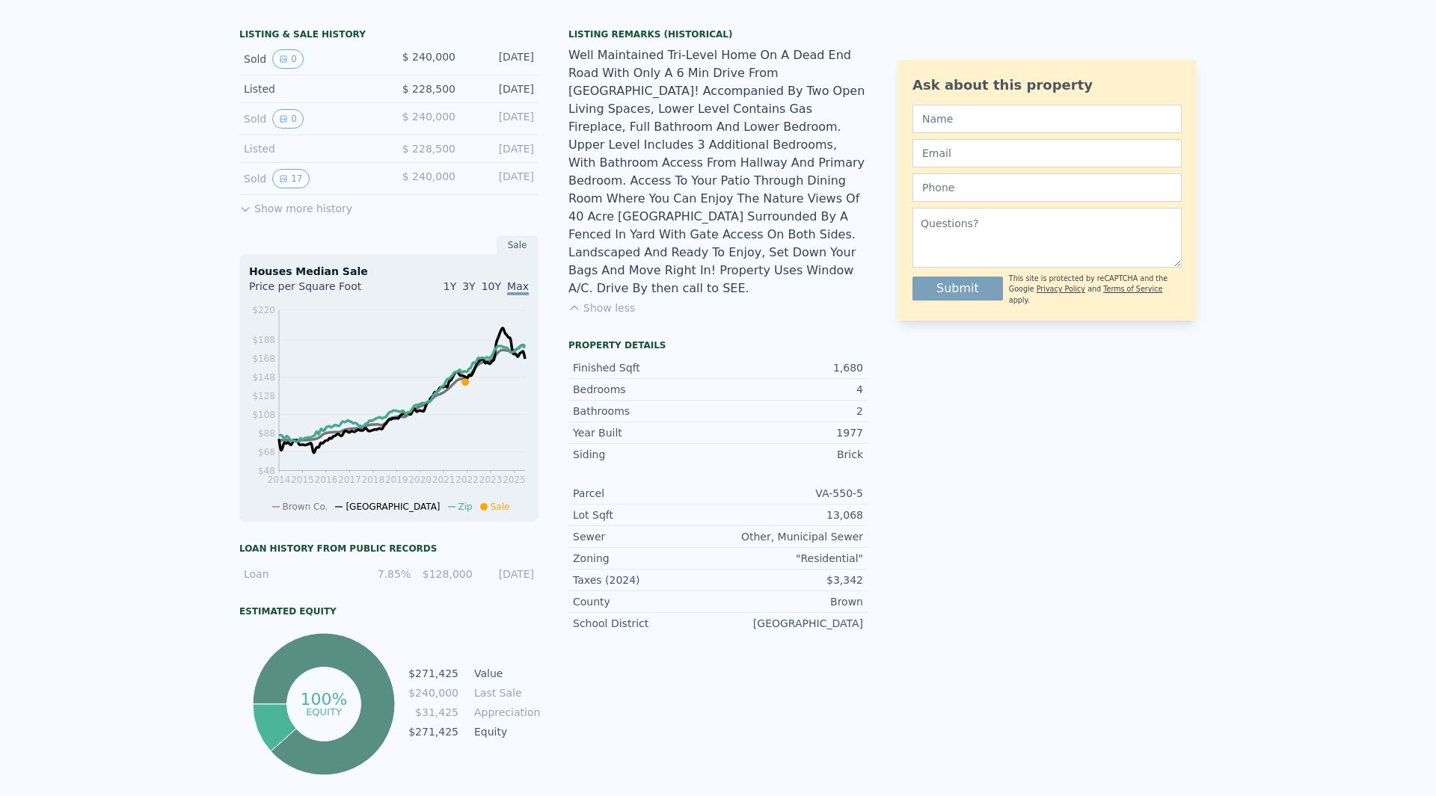
scroll to position [0, 0]
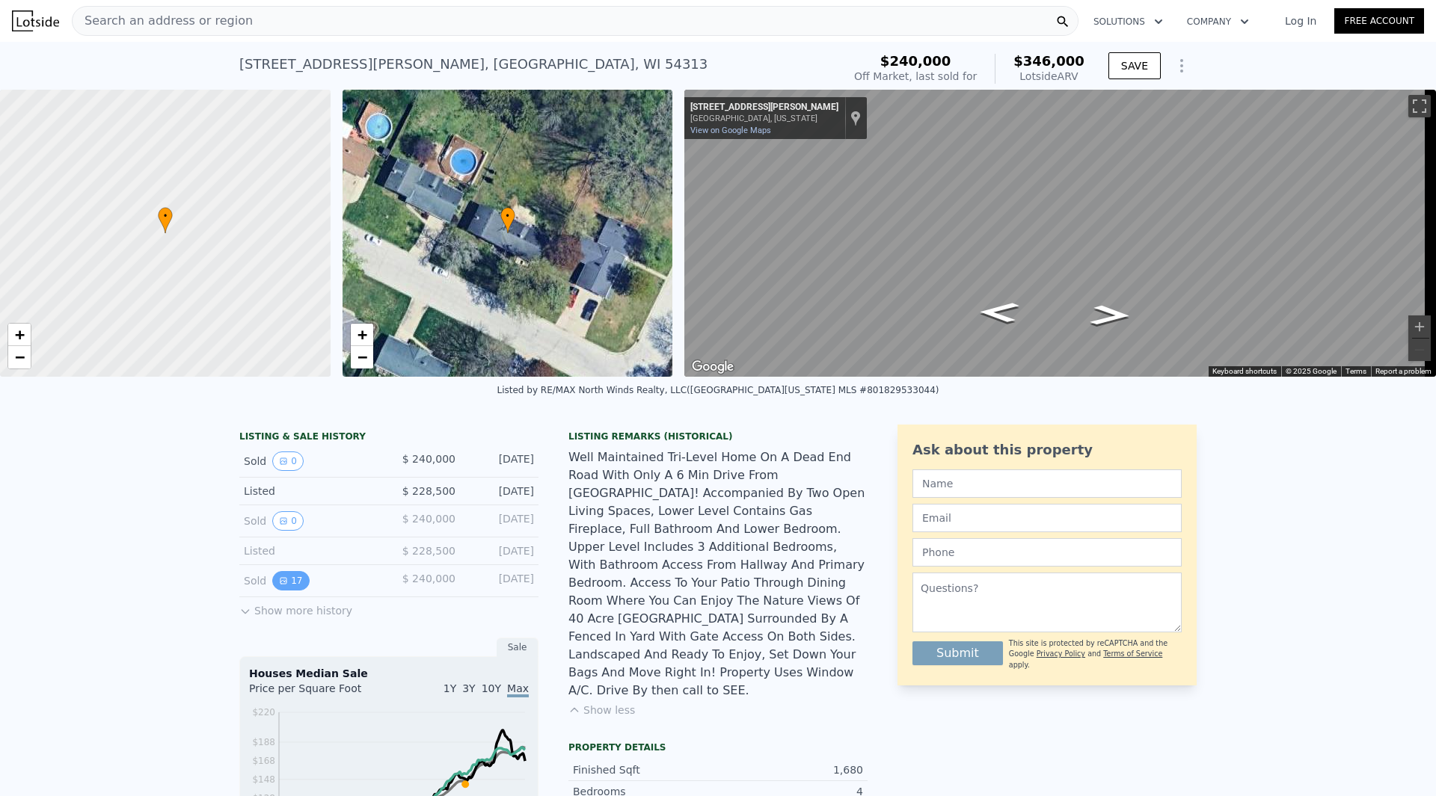
click at [281, 591] on button "17" at bounding box center [290, 580] width 37 height 19
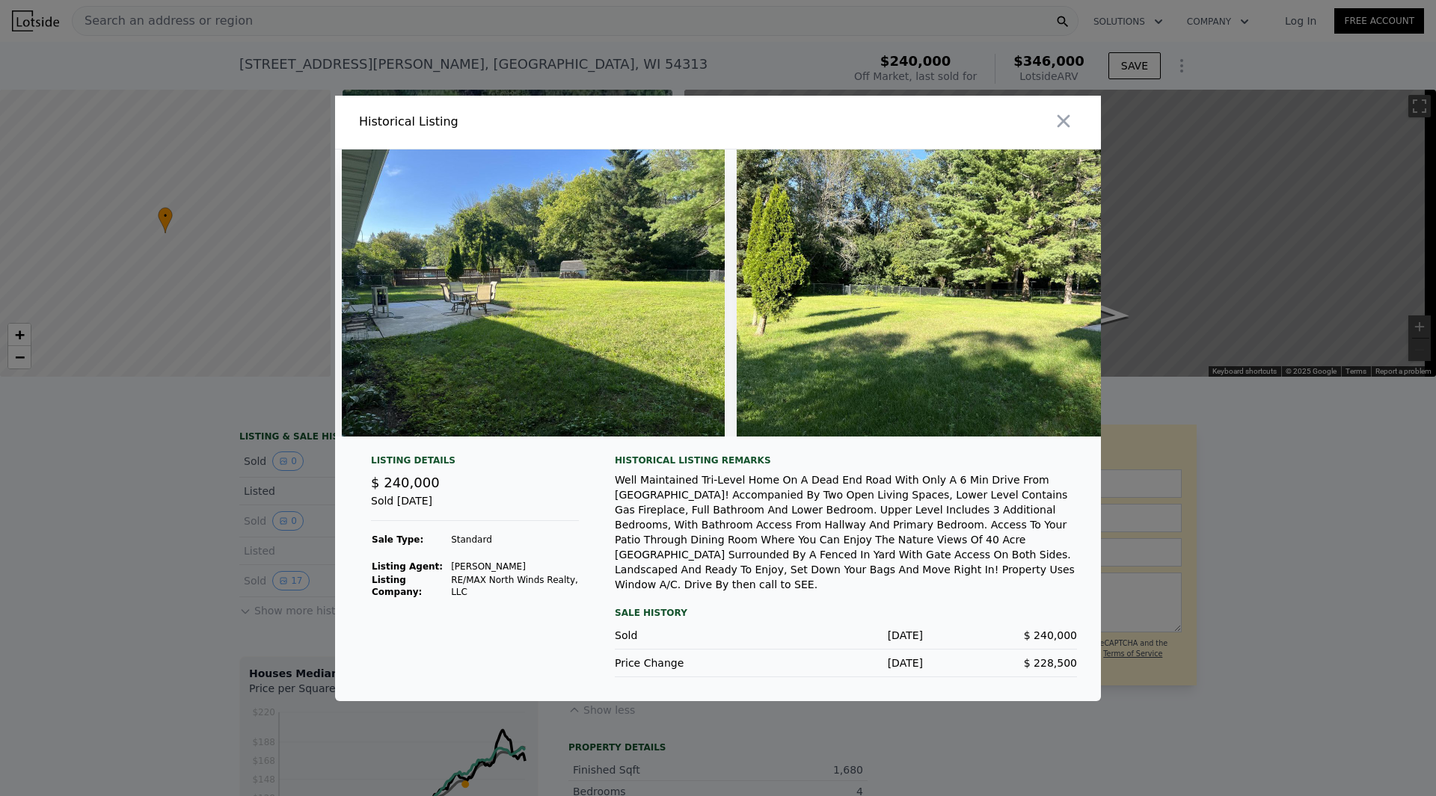
scroll to position [0, 4748]
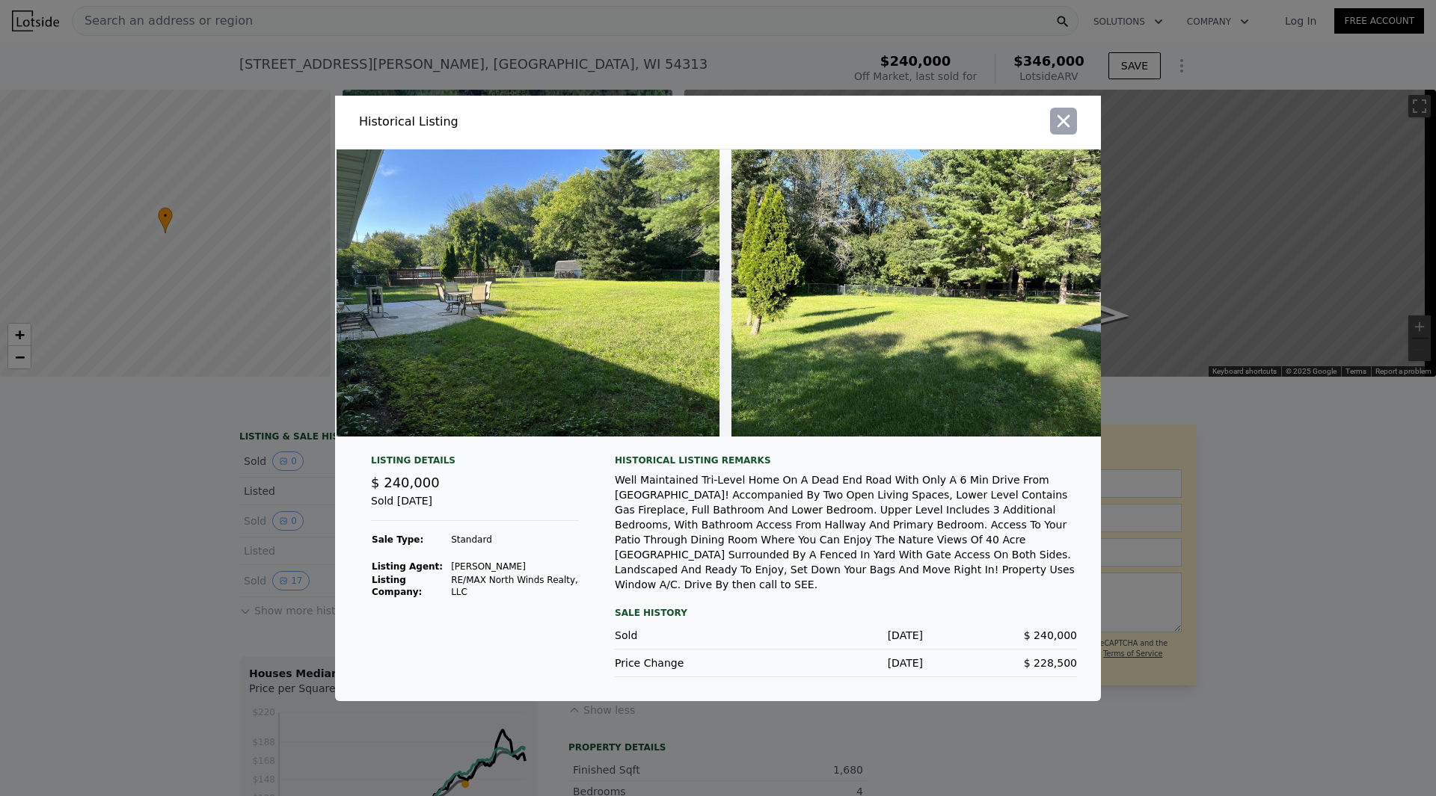
click at [1063, 132] on icon "button" at bounding box center [1063, 121] width 21 height 21
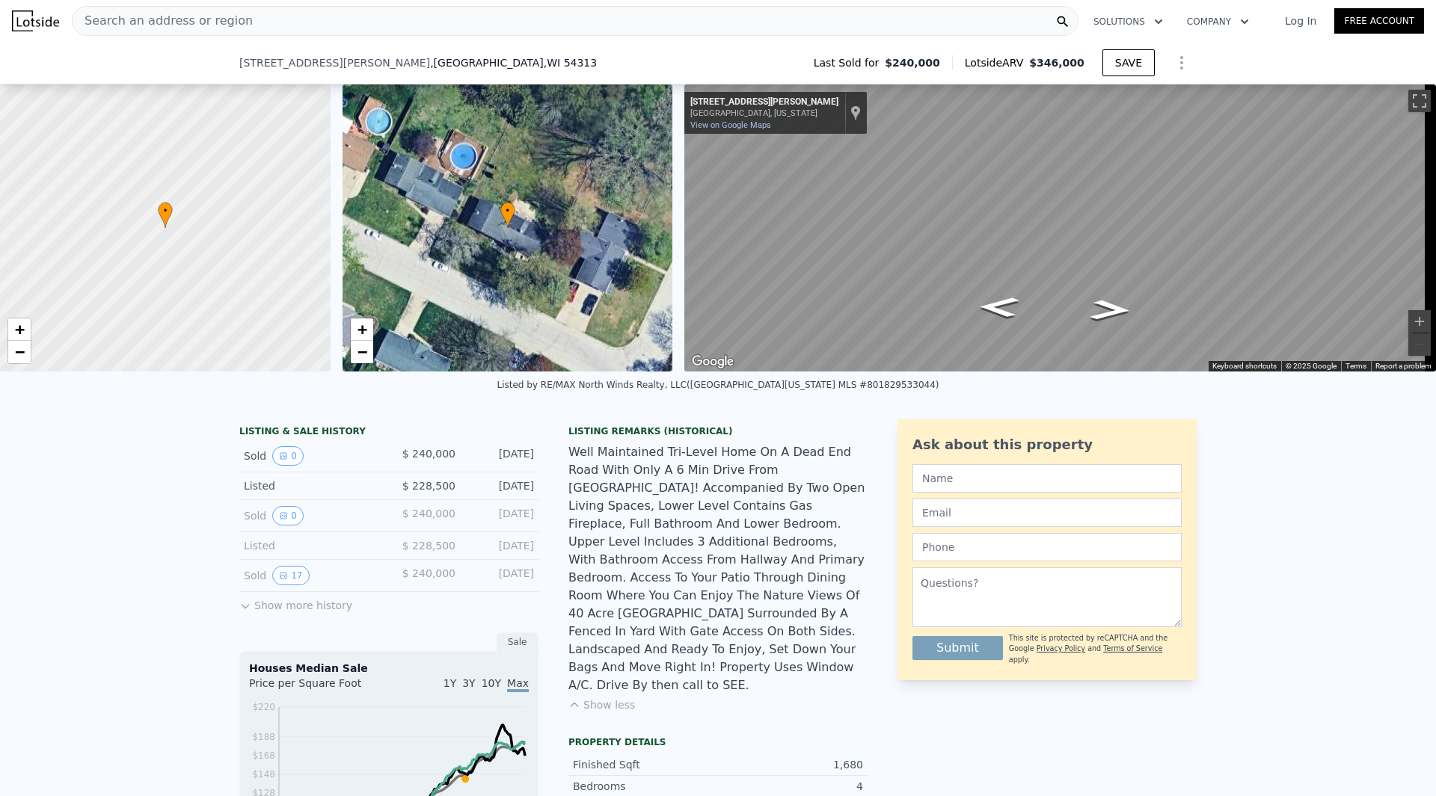
scroll to position [152, 0]
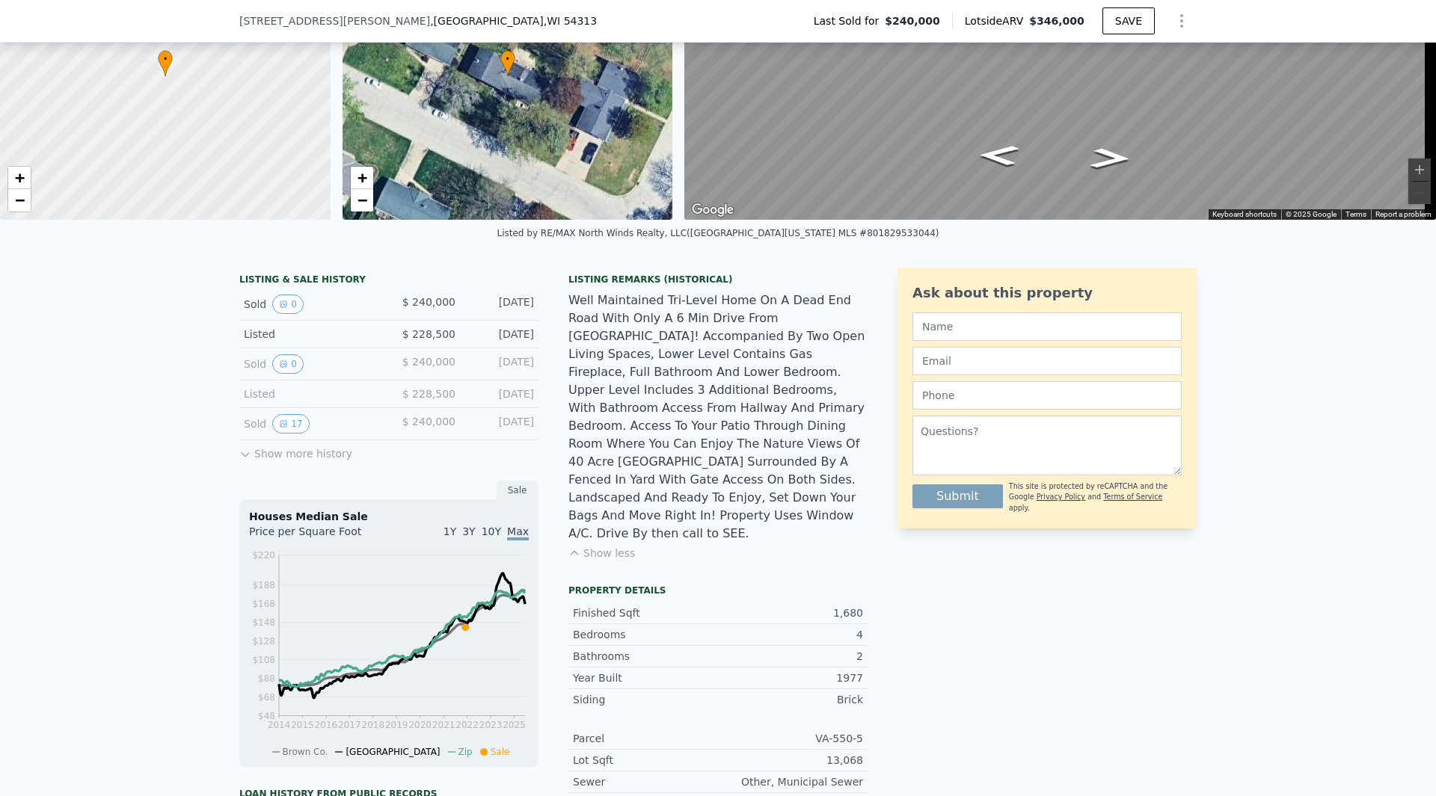
click at [574, 606] on div "Finished Sqft" at bounding box center [645, 613] width 145 height 15
